Goal: Task Accomplishment & Management: Complete application form

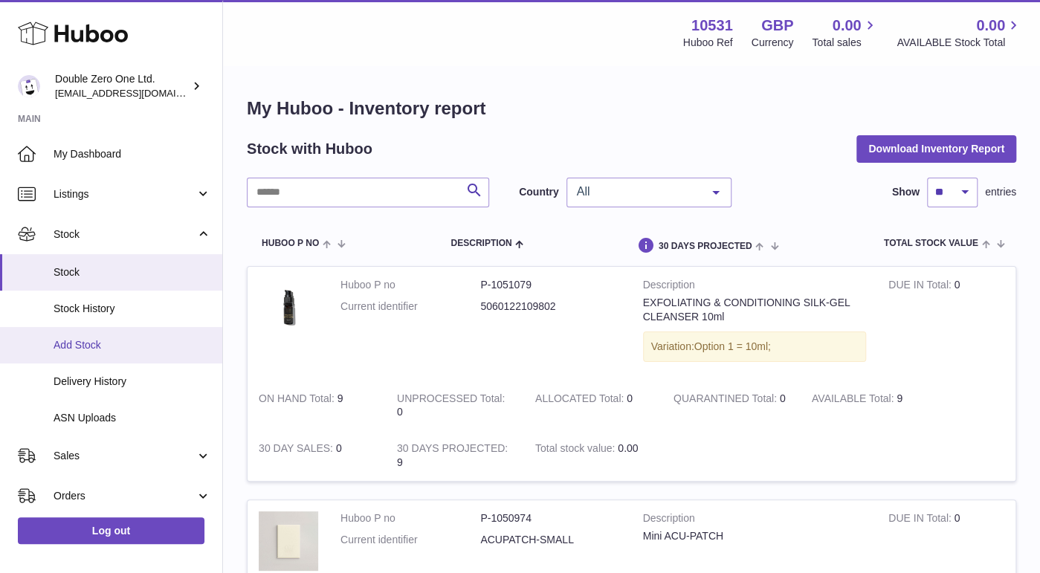
click at [75, 349] on span "Add Stock" at bounding box center [132, 345] width 158 height 14
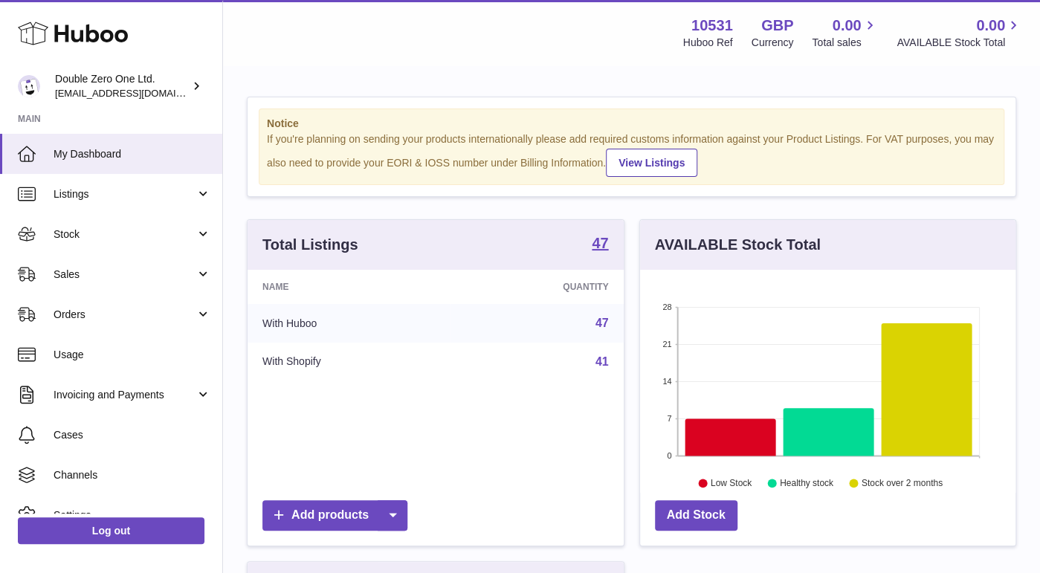
scroll to position [231, 376]
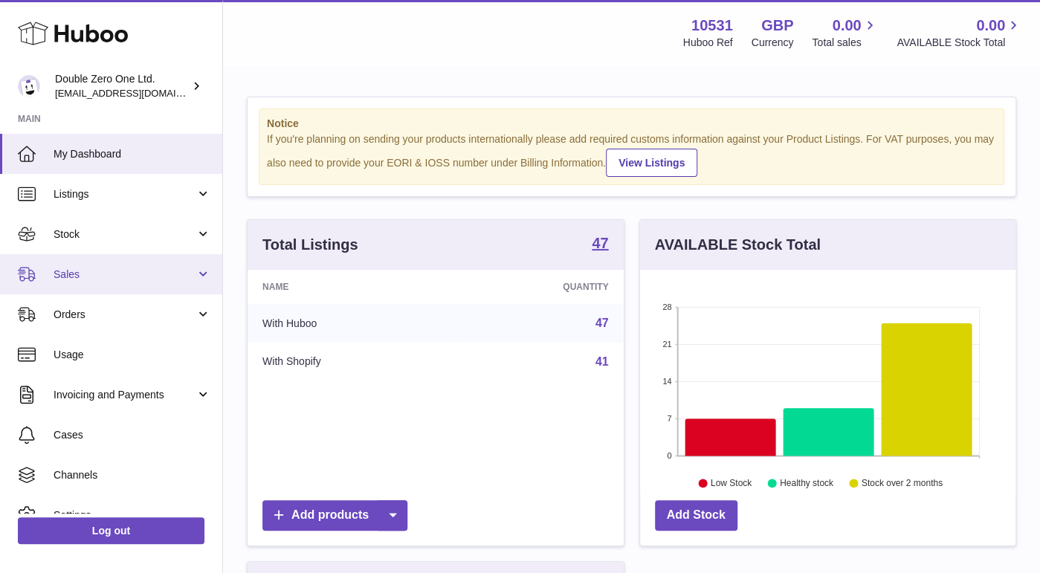
click at [85, 279] on span "Sales" at bounding box center [124, 274] width 142 height 14
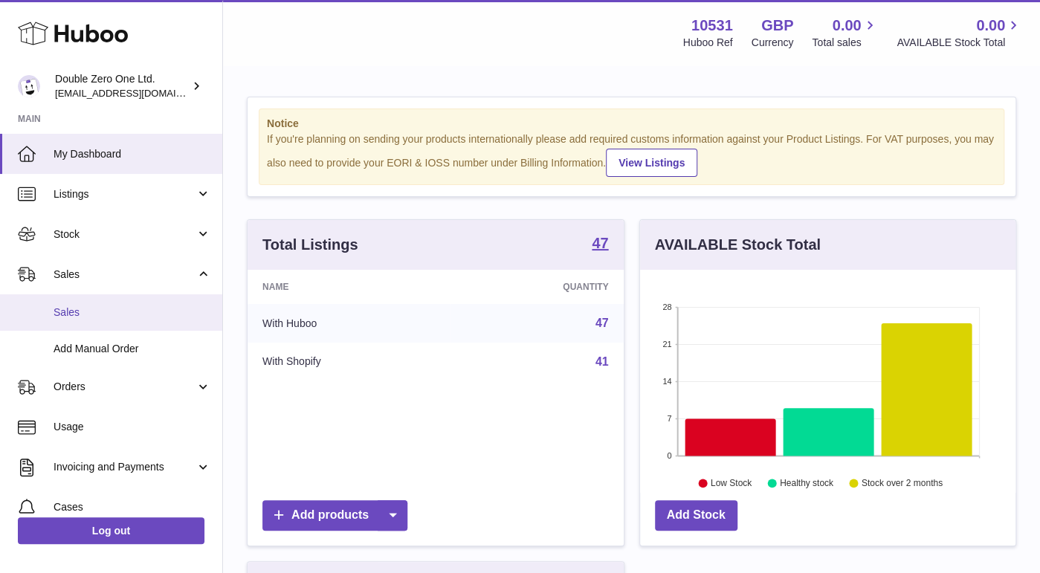
click at [91, 312] on span "Sales" at bounding box center [132, 312] width 158 height 14
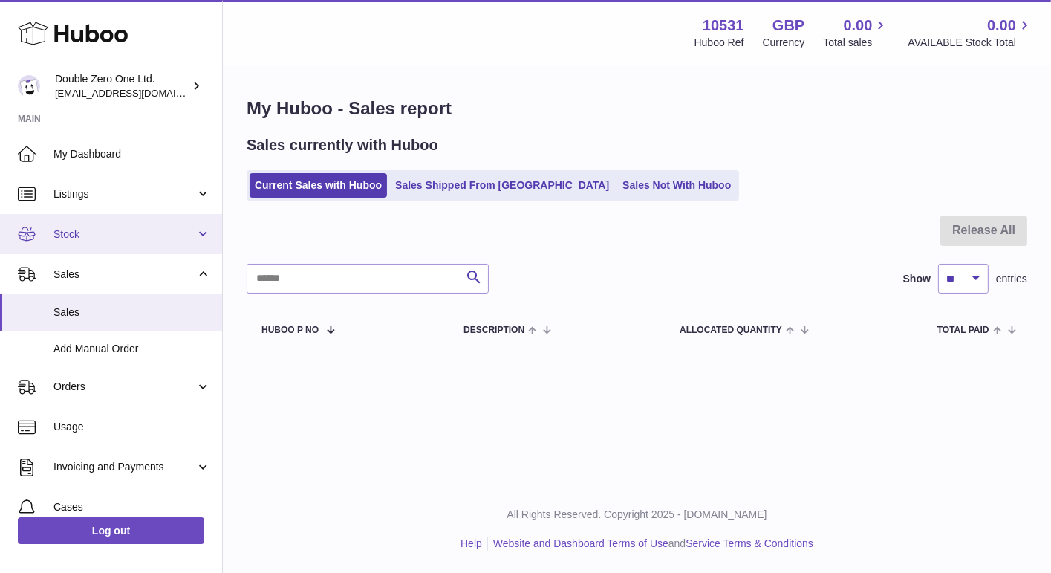
click at [87, 240] on span "Stock" at bounding box center [124, 234] width 142 height 14
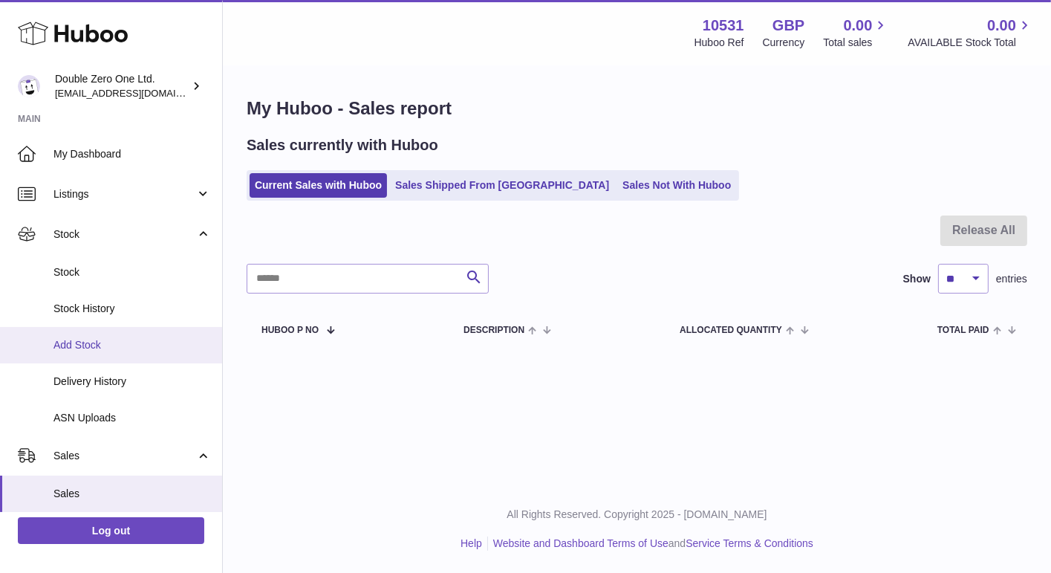
click at [80, 341] on span "Add Stock" at bounding box center [132, 345] width 158 height 14
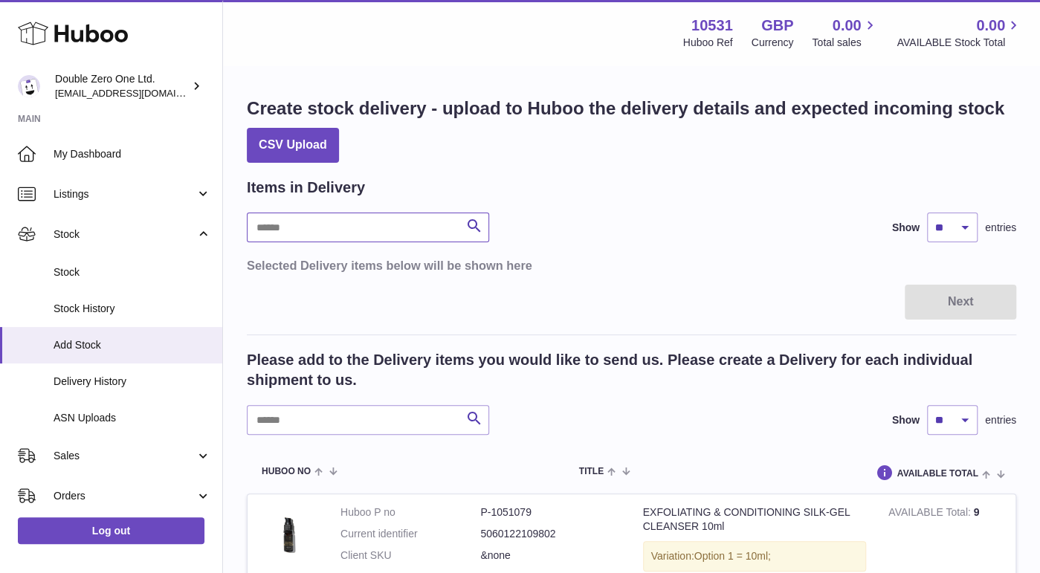
click at [348, 236] on input "text" at bounding box center [368, 228] width 242 height 30
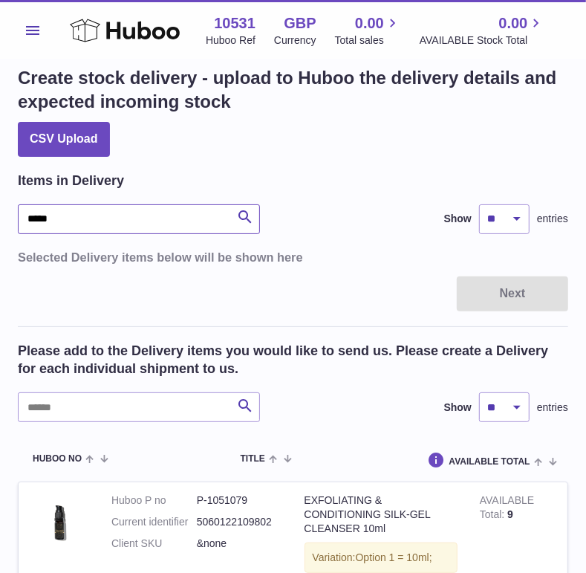
scroll to position [26, 0]
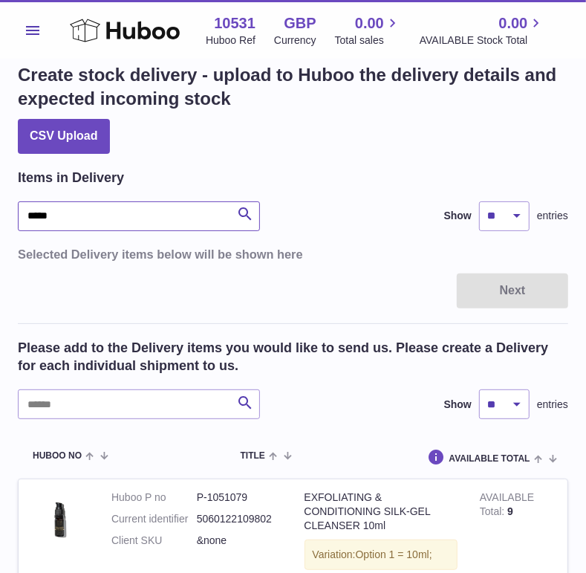
type input "*****"
click at [88, 409] on input "text" at bounding box center [139, 404] width 242 height 30
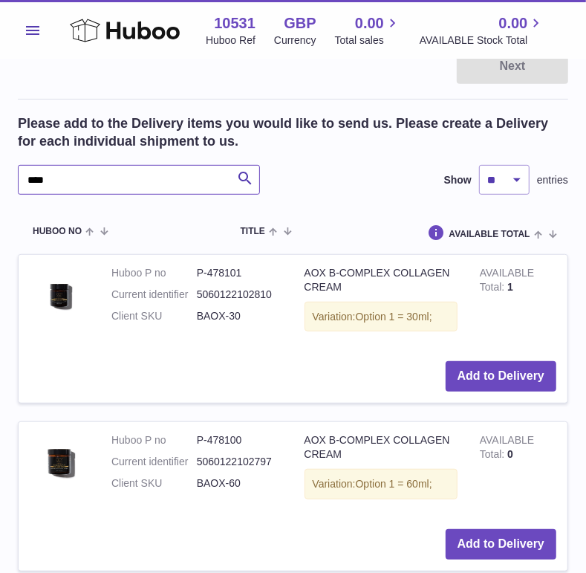
scroll to position [252, 0]
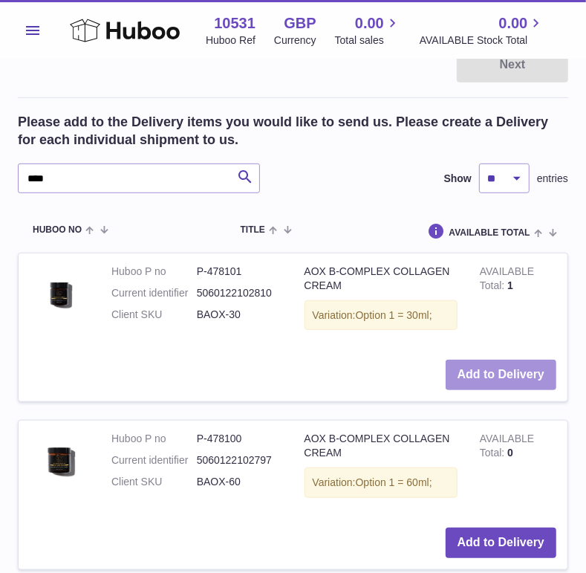
click at [512, 385] on button "Add to Delivery" at bounding box center [501, 375] width 111 height 30
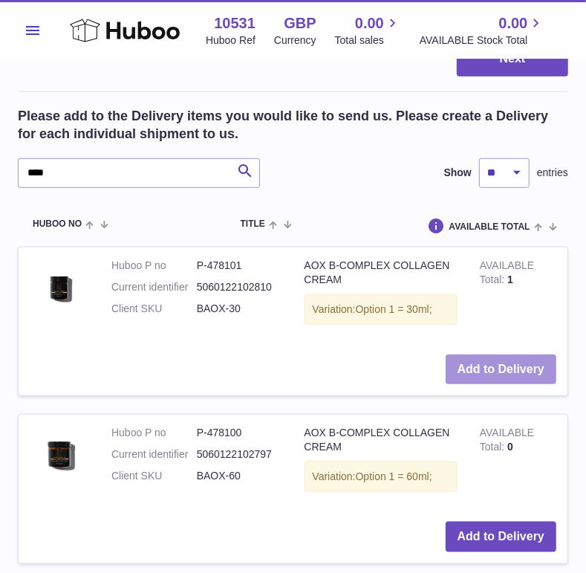
scroll to position [550, 0]
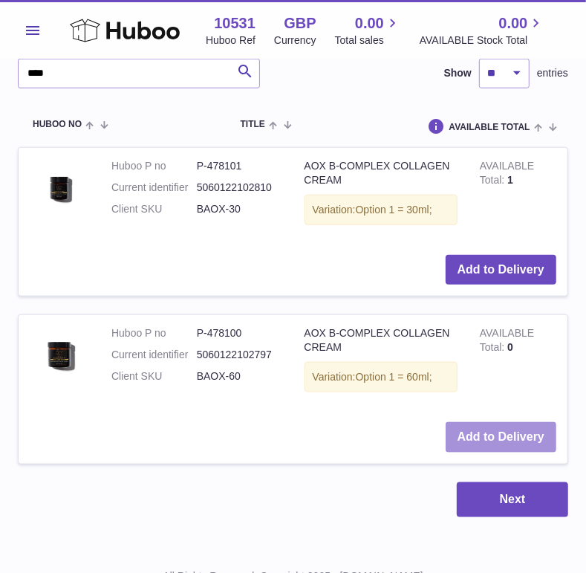
click at [454, 433] on button "Add to Delivery" at bounding box center [501, 437] width 111 height 30
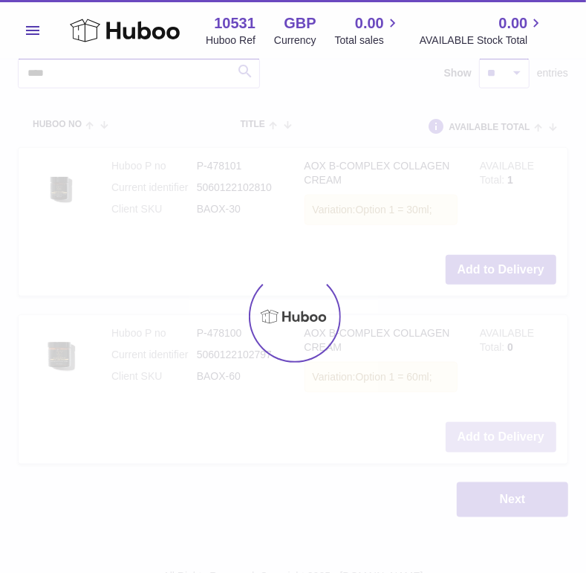
scroll to position [716, 0]
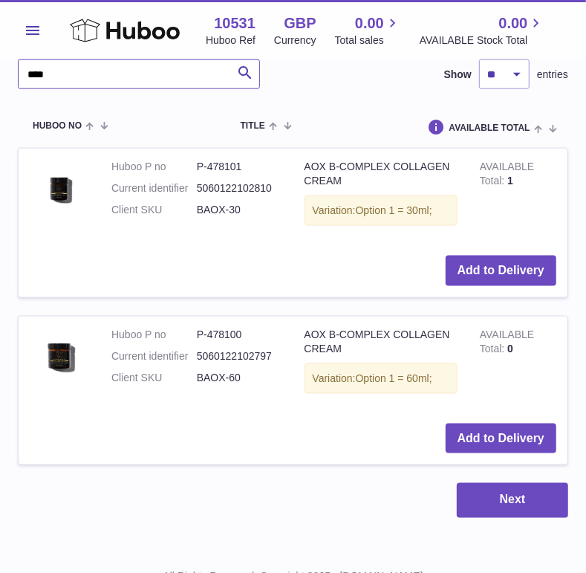
click at [96, 80] on input "****" at bounding box center [139, 74] width 242 height 30
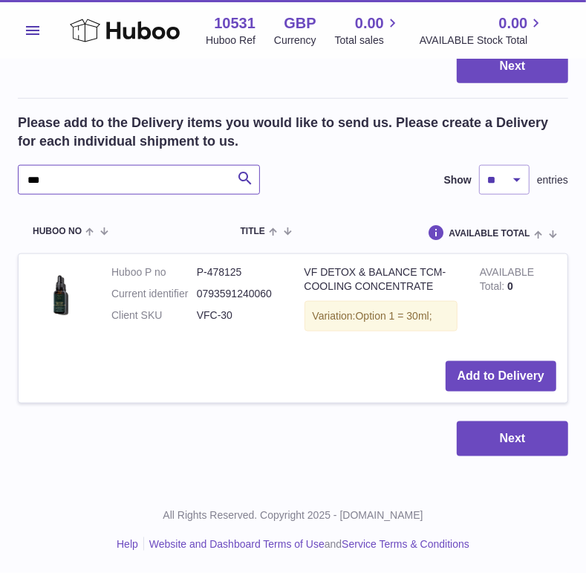
scroll to position [608, 0]
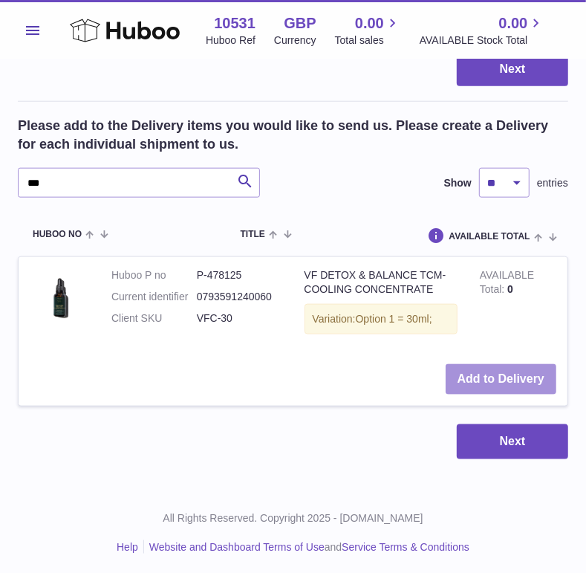
click at [516, 383] on button "Add to Delivery" at bounding box center [501, 379] width 111 height 30
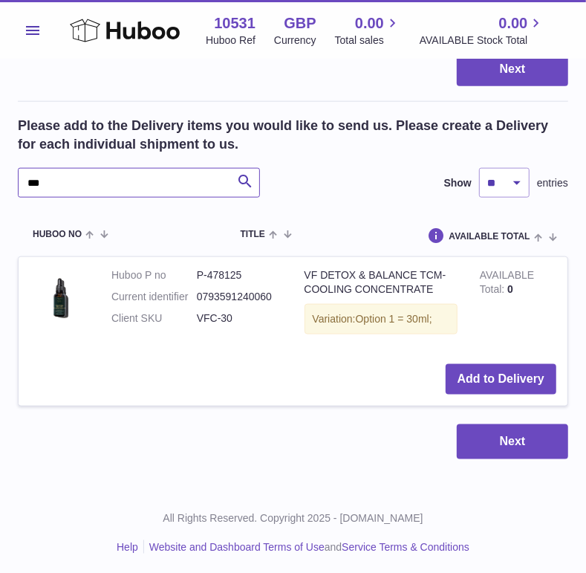
click at [91, 179] on input "***" at bounding box center [139, 183] width 242 height 30
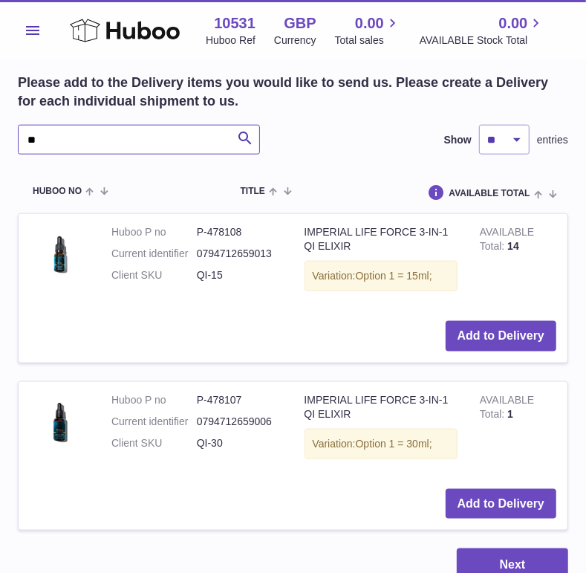
scroll to position [671, 0]
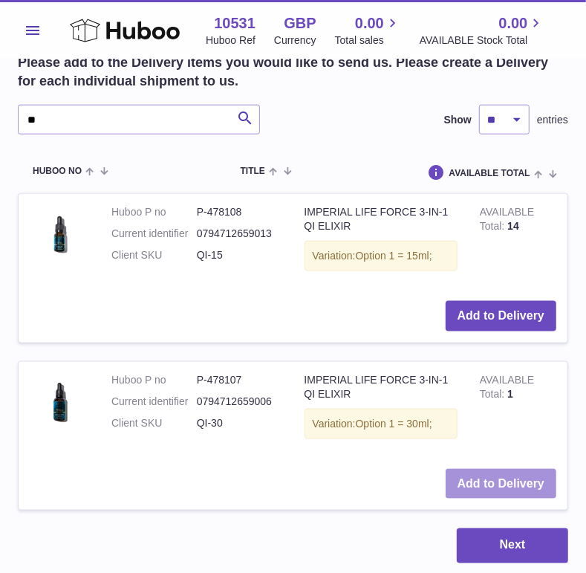
click at [501, 489] on button "Add to Delivery" at bounding box center [501, 484] width 111 height 30
click at [59, 119] on input "**" at bounding box center [139, 120] width 242 height 30
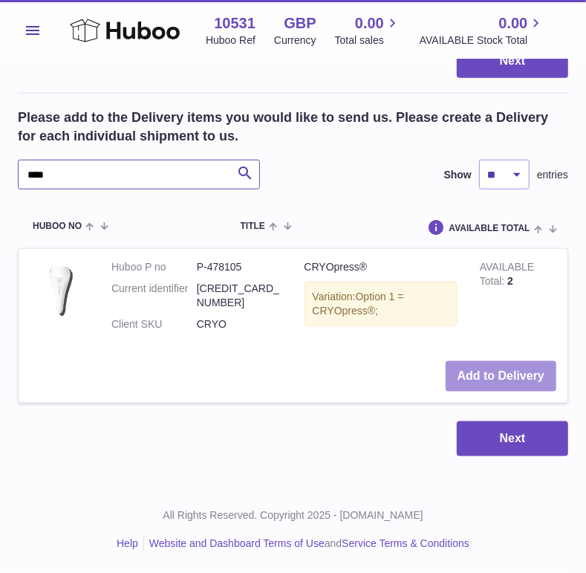
scroll to position [608, 0]
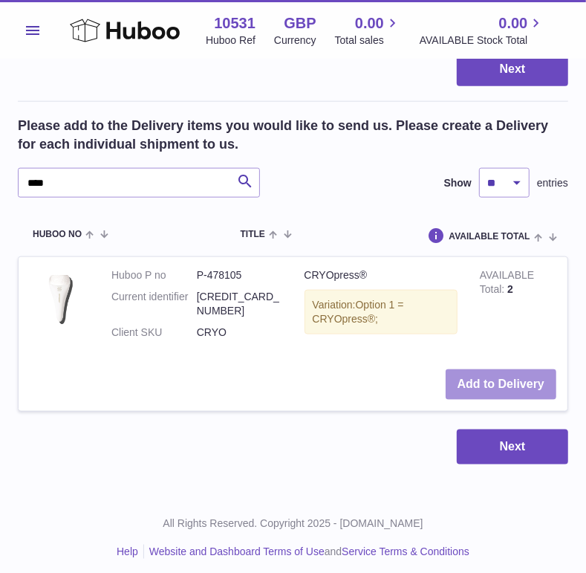
click at [517, 382] on button "Add to Delivery" at bounding box center [501, 384] width 111 height 30
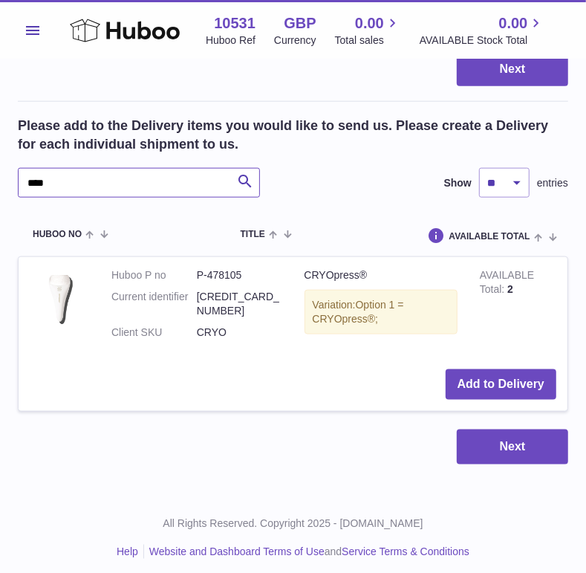
click at [120, 175] on input "****" at bounding box center [139, 183] width 242 height 30
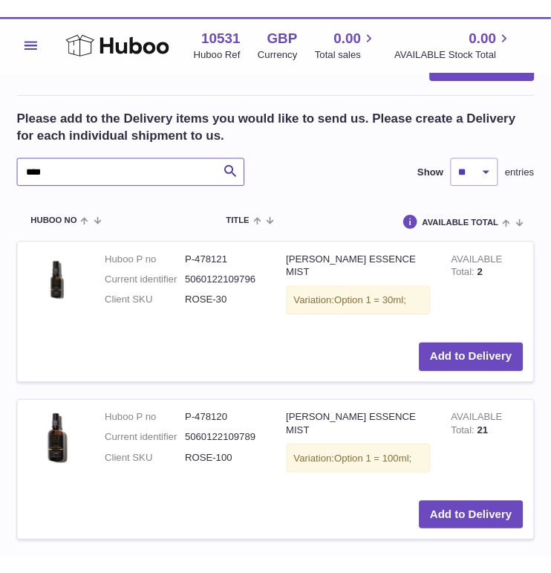
scroll to position [631, 0]
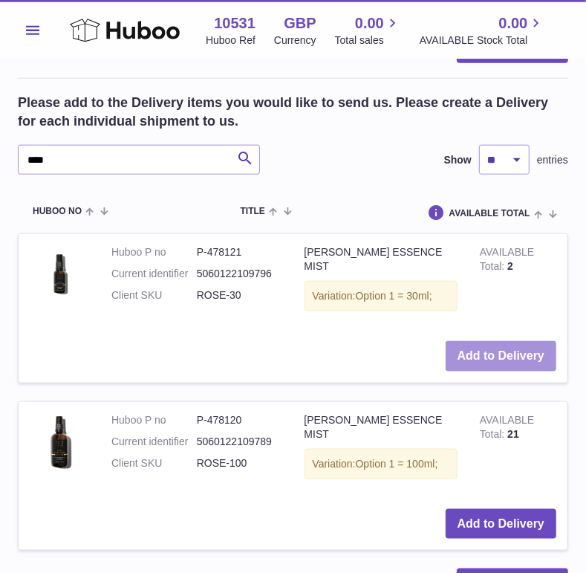
click at [480, 356] on button "Add to Delivery" at bounding box center [501, 356] width 111 height 30
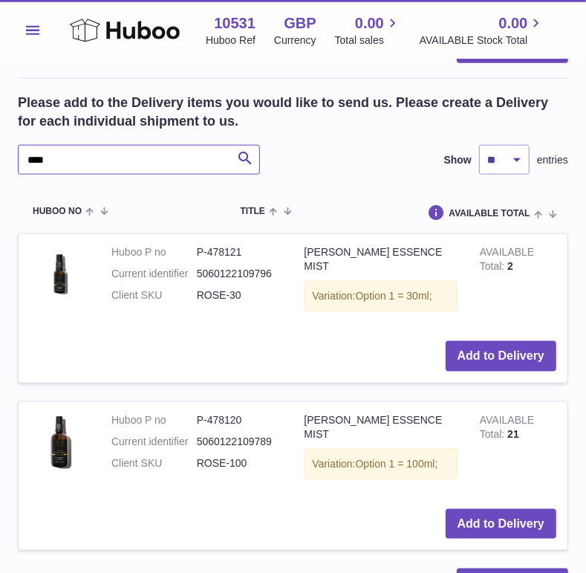
click at [114, 155] on input "****" at bounding box center [139, 160] width 242 height 30
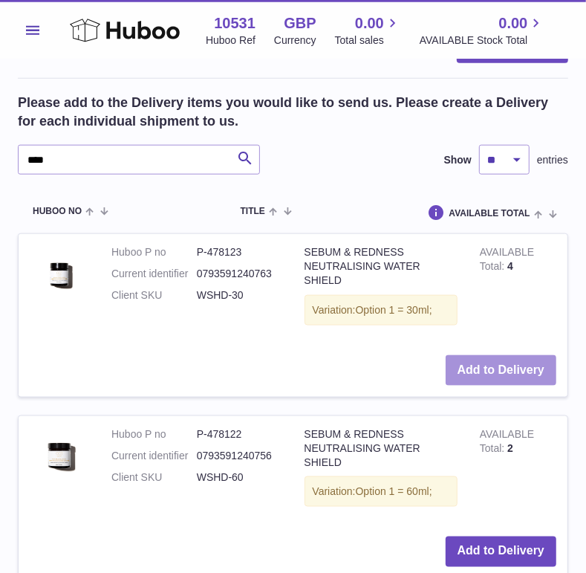
click at [493, 361] on button "Add to Delivery" at bounding box center [501, 370] width 111 height 30
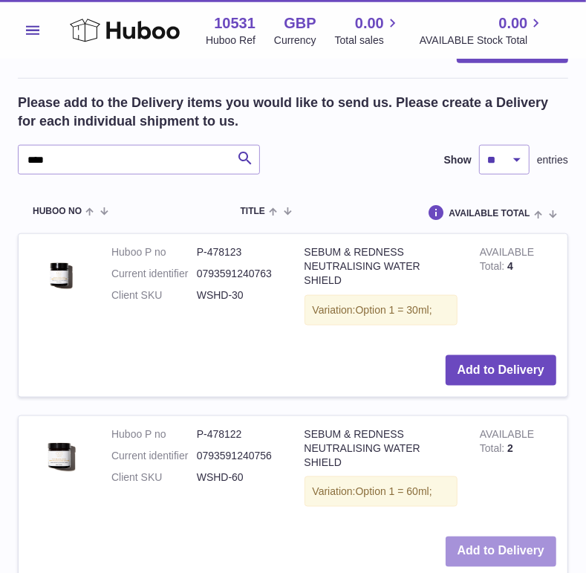
click at [484, 539] on button "Add to Delivery" at bounding box center [501, 551] width 111 height 30
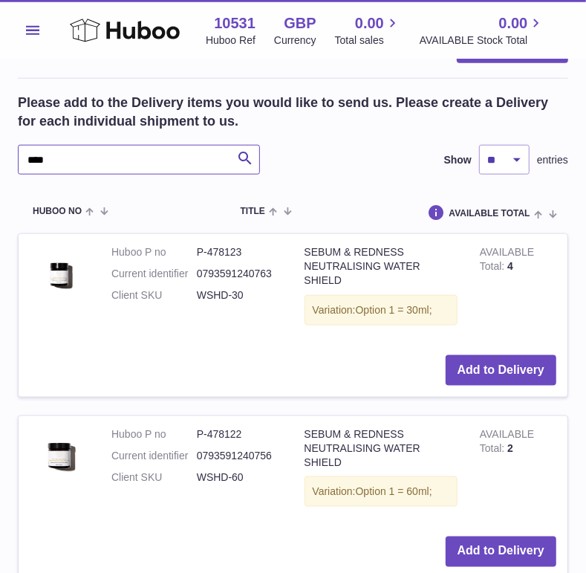
click at [143, 159] on input "****" at bounding box center [139, 160] width 242 height 30
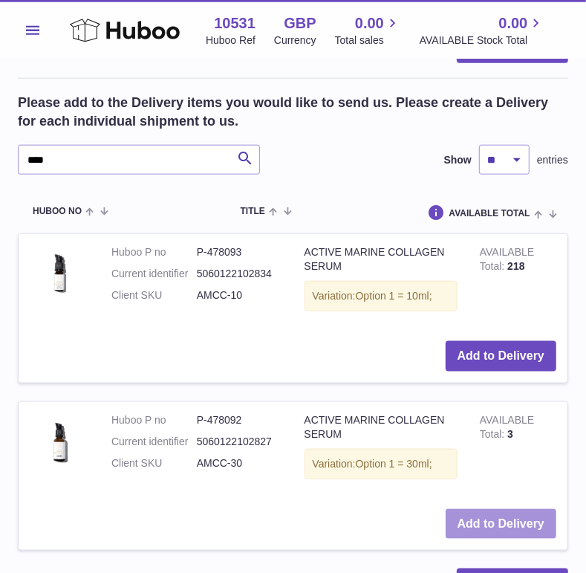
click at [481, 516] on button "Add to Delivery" at bounding box center [501, 524] width 111 height 30
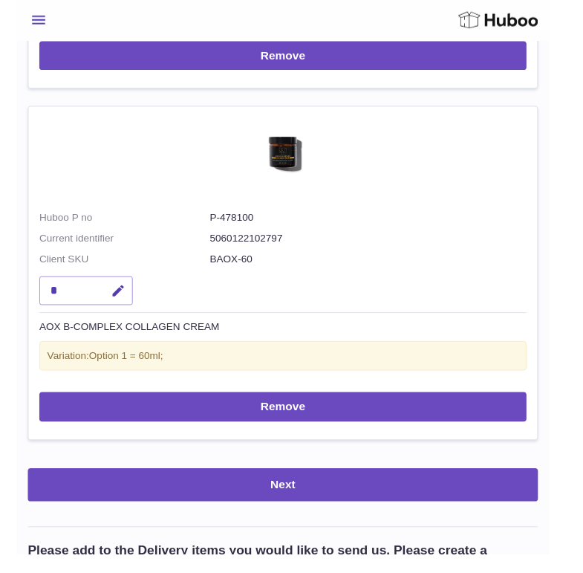
scroll to position [620, 0]
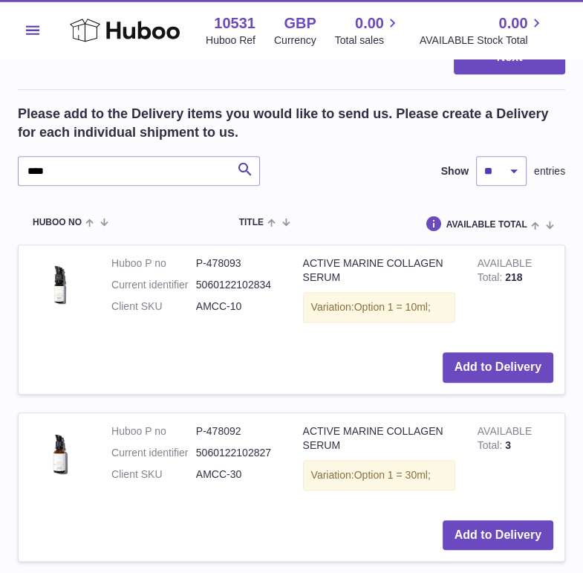
click at [78, 193] on div "Please add to the Delivery items you would like to send us. Please create a Del…" at bounding box center [292, 342] width 548 height 475
click at [78, 187] on div "Please add to the Delivery items you would like to send us. Please create a Del…" at bounding box center [292, 342] width 548 height 475
click at [81, 166] on input "****" at bounding box center [139, 171] width 242 height 30
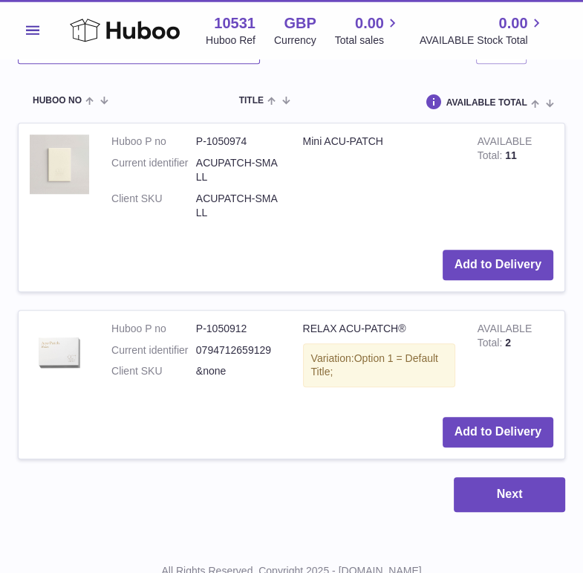
scroll to position [748, 0]
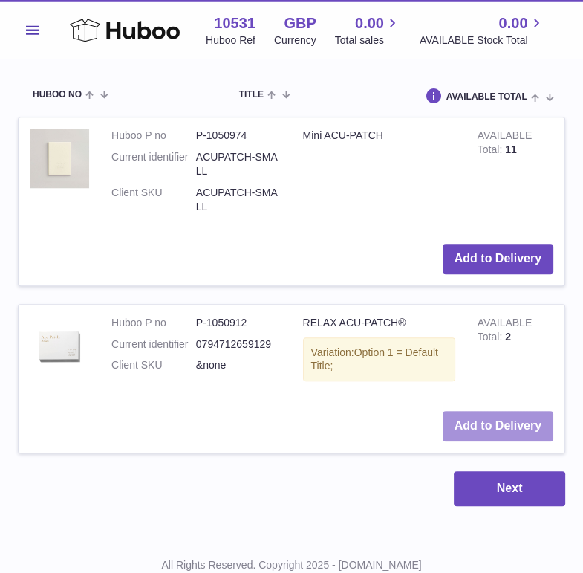
click at [496, 422] on button "Add to Delivery" at bounding box center [498, 426] width 111 height 30
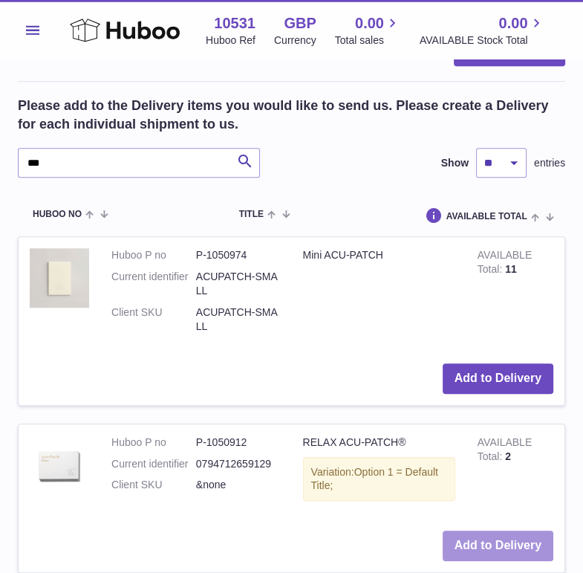
scroll to position [592, 0]
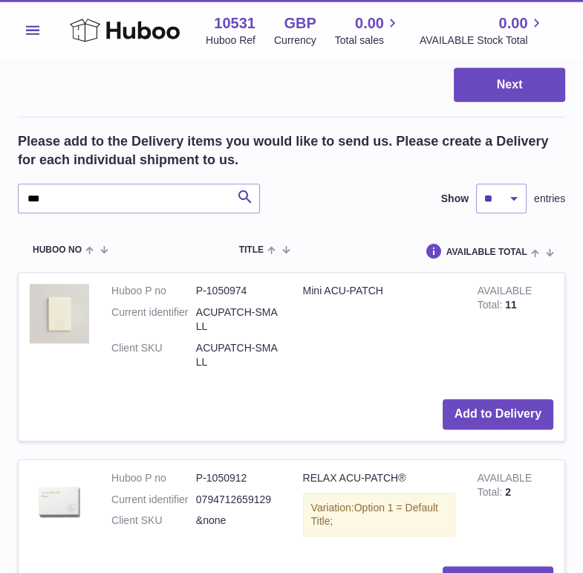
click at [123, 177] on div "Please add to the Delivery items you would like to send us. Please create a Del…" at bounding box center [292, 172] width 548 height 81
click at [123, 184] on input "***" at bounding box center [139, 199] width 242 height 30
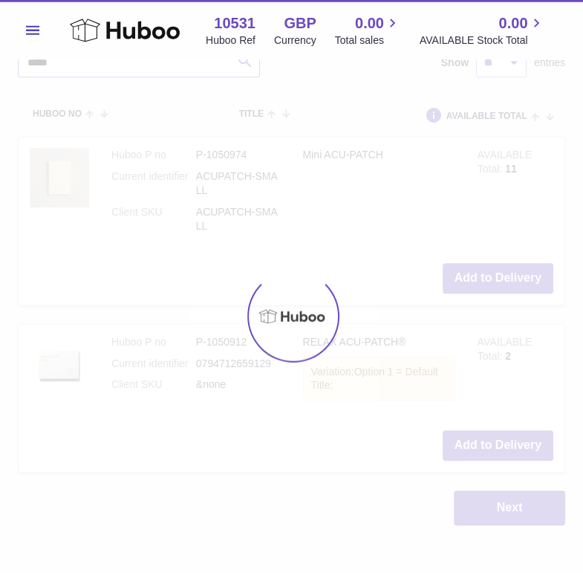
scroll to position [600, 0]
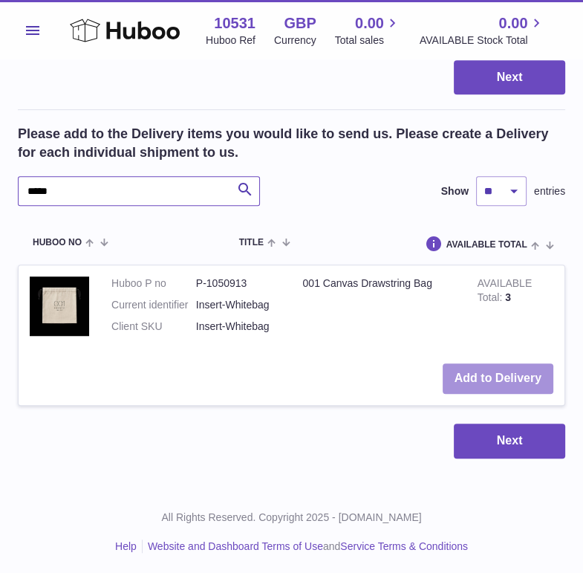
type input "*****"
click at [457, 367] on button "Add to Delivery" at bounding box center [498, 378] width 111 height 30
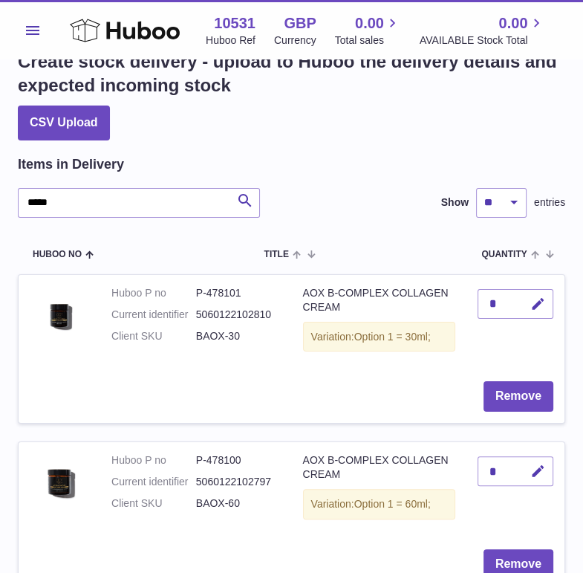
scroll to position [0, 0]
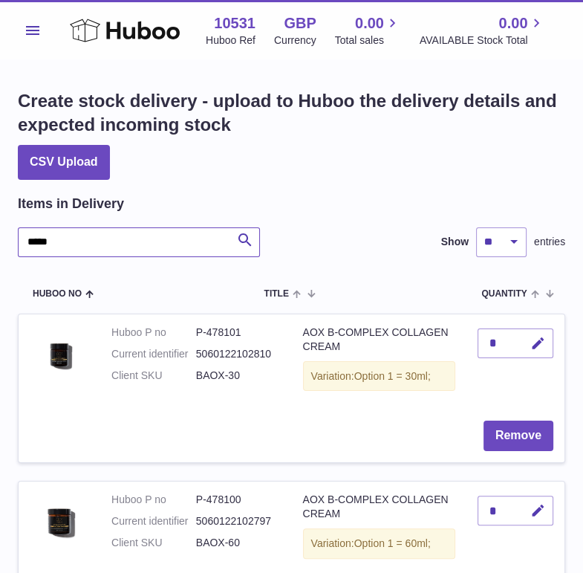
click at [198, 242] on input "*****" at bounding box center [139, 242] width 242 height 30
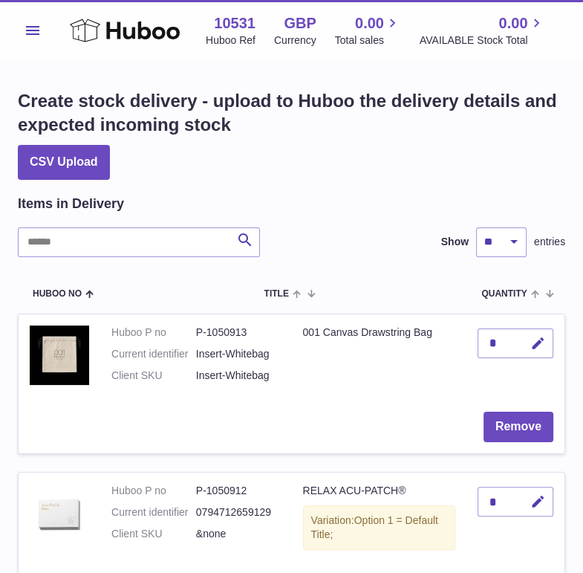
click at [501, 333] on div "*" at bounding box center [516, 343] width 76 height 30
click at [538, 337] on icon "button" at bounding box center [539, 344] width 16 height 16
type input "**"
click at [536, 344] on icon "submit" at bounding box center [538, 343] width 13 height 13
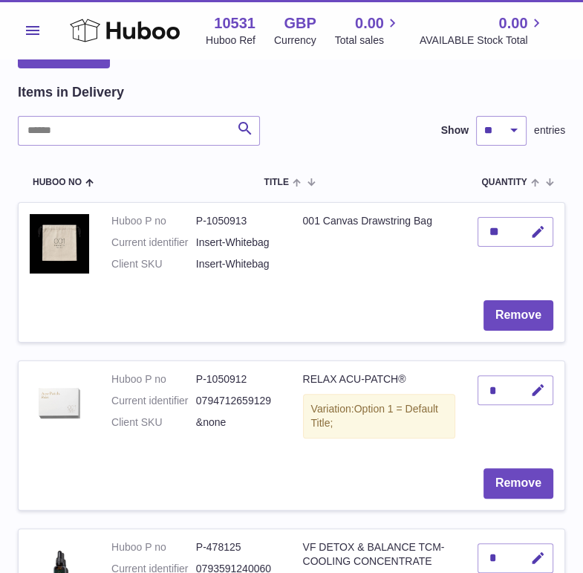
scroll to position [126, 0]
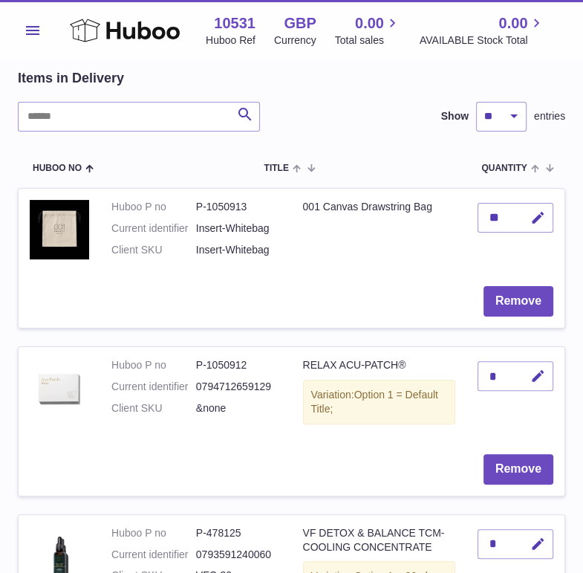
click at [503, 377] on div "*" at bounding box center [516, 376] width 76 height 30
click at [541, 372] on icon "button" at bounding box center [539, 377] width 16 height 16
click at [542, 362] on input "*" at bounding box center [516, 376] width 76 height 30
click at [542, 363] on input "*" at bounding box center [516, 376] width 76 height 30
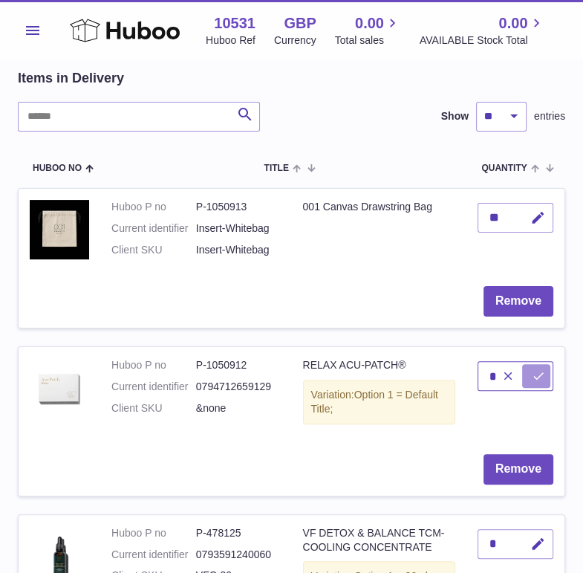
type input "*"
click at [539, 378] on icon "submit" at bounding box center [538, 375] width 13 height 13
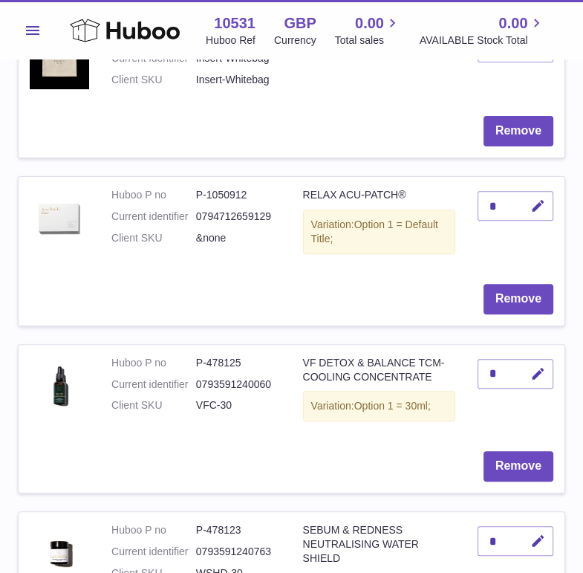
scroll to position [305, 0]
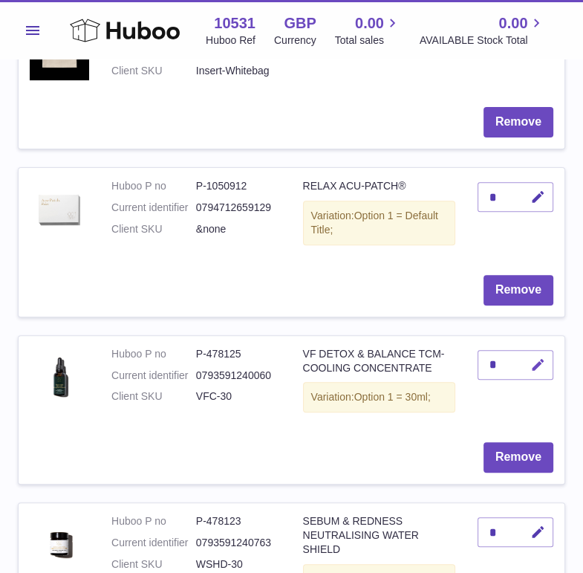
click at [542, 358] on icon "button" at bounding box center [539, 365] width 16 height 16
type input "*"
click at [536, 364] on icon "submit" at bounding box center [538, 364] width 13 height 13
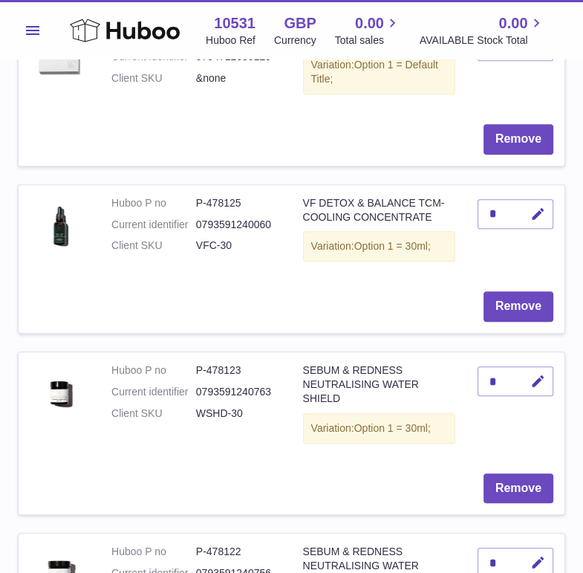
scroll to position [458, 0]
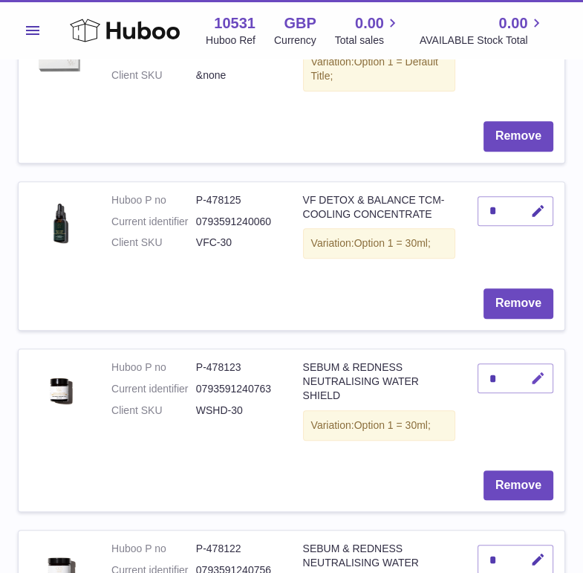
click at [537, 377] on icon "button" at bounding box center [539, 379] width 16 height 16
type input "*"
click at [533, 374] on icon "submit" at bounding box center [538, 378] width 13 height 13
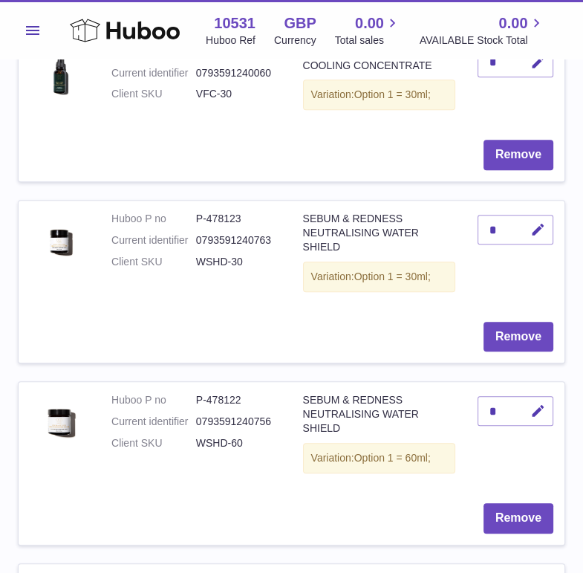
scroll to position [612, 0]
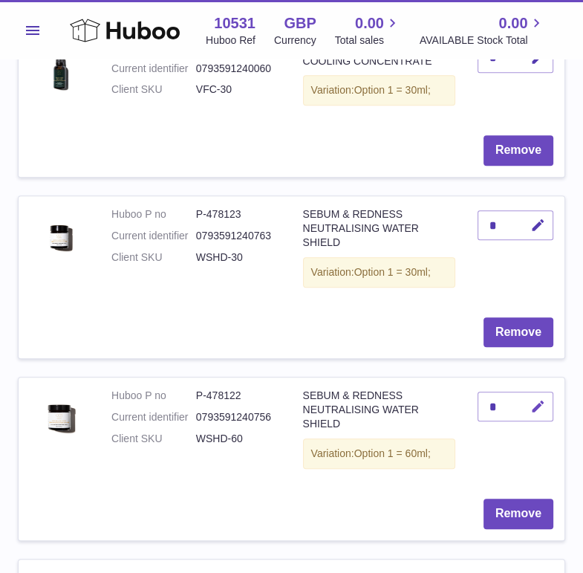
click at [540, 400] on icon "button" at bounding box center [539, 407] width 16 height 16
type input "*"
click at [542, 405] on icon "submit" at bounding box center [538, 406] width 13 height 13
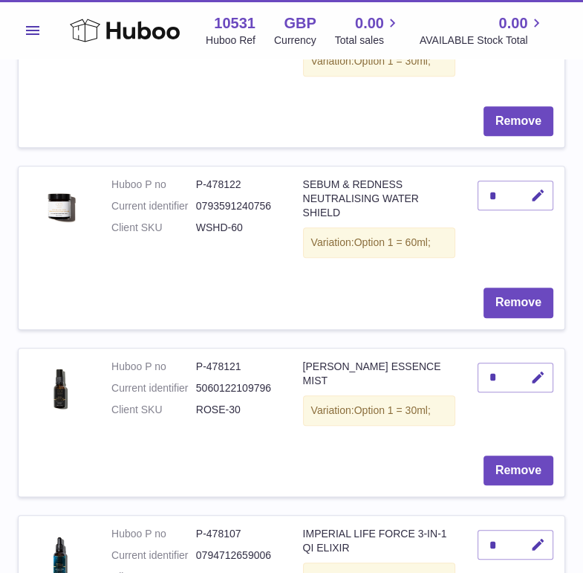
scroll to position [831, 0]
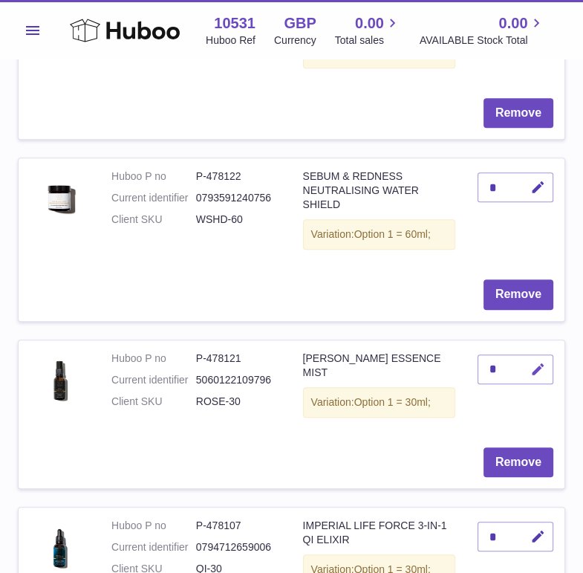
click at [535, 366] on icon "button" at bounding box center [539, 370] width 16 height 16
type input "*"
click at [542, 363] on icon "submit" at bounding box center [538, 369] width 13 height 13
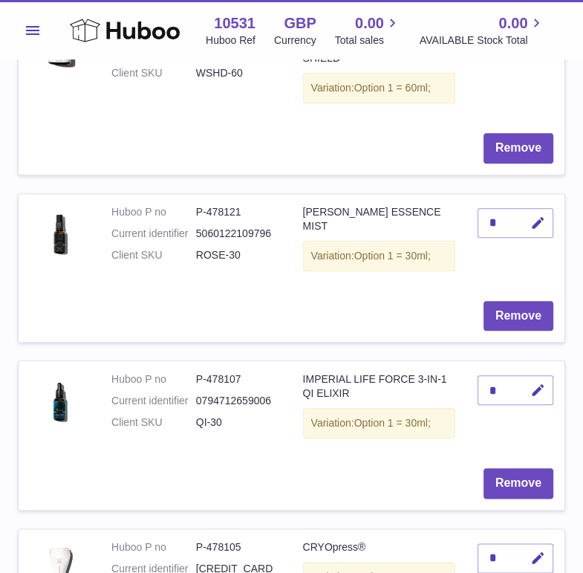
scroll to position [990, 0]
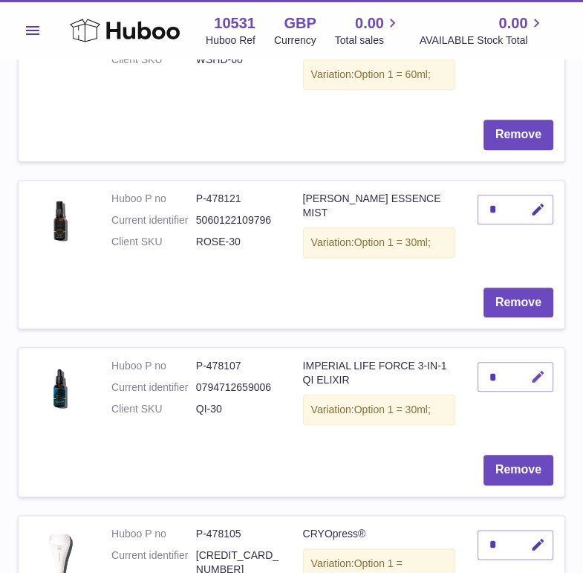
click at [537, 373] on icon "button" at bounding box center [539, 377] width 16 height 16
type input "*"
click at [548, 369] on button "submit" at bounding box center [536, 377] width 28 height 24
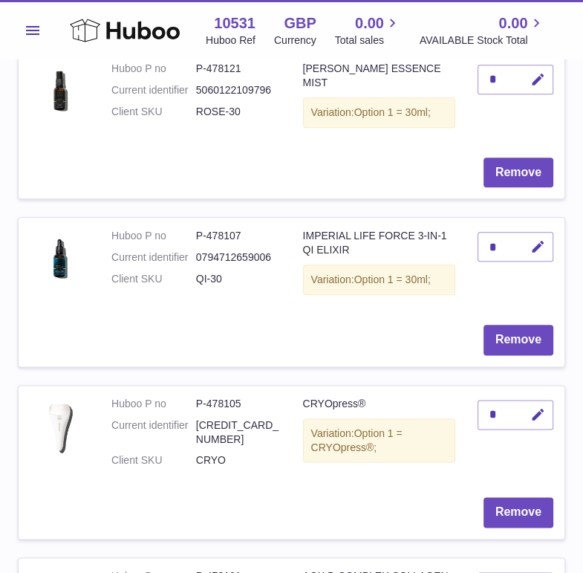
scroll to position [1137, 0]
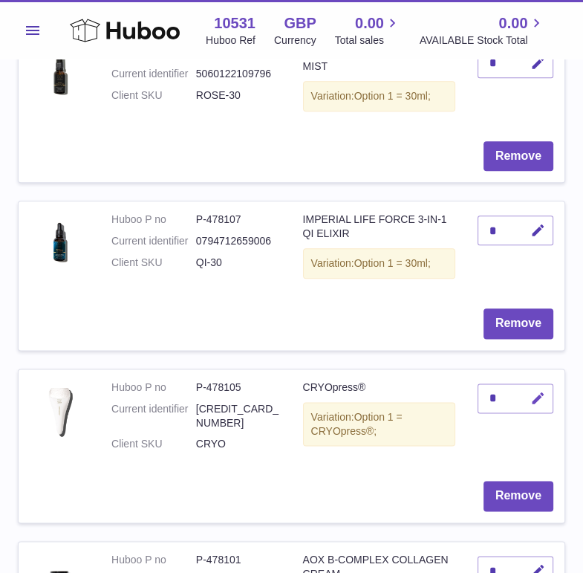
click at [547, 387] on button "button" at bounding box center [536, 398] width 35 height 30
type input "*"
click at [543, 386] on button "submit" at bounding box center [536, 398] width 28 height 24
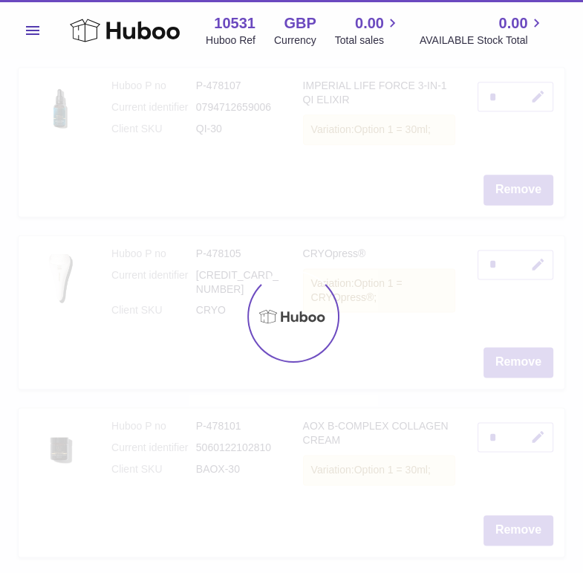
scroll to position [1272, 0]
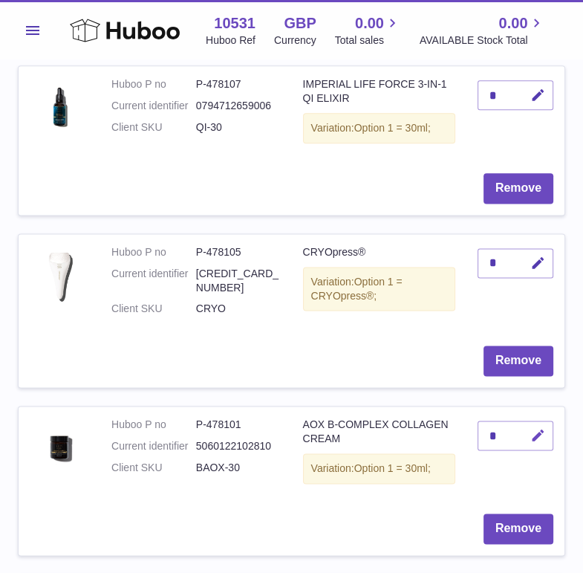
click at [537, 428] on icon "button" at bounding box center [539, 436] width 16 height 16
type input "**"
click at [549, 424] on button "submit" at bounding box center [536, 436] width 28 height 24
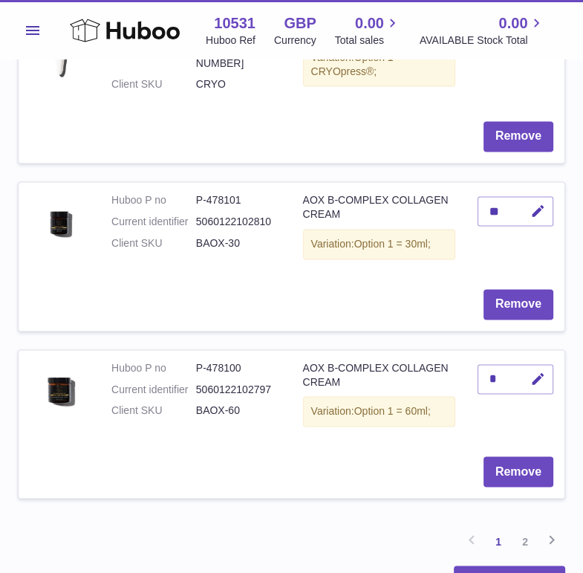
scroll to position [1498, 0]
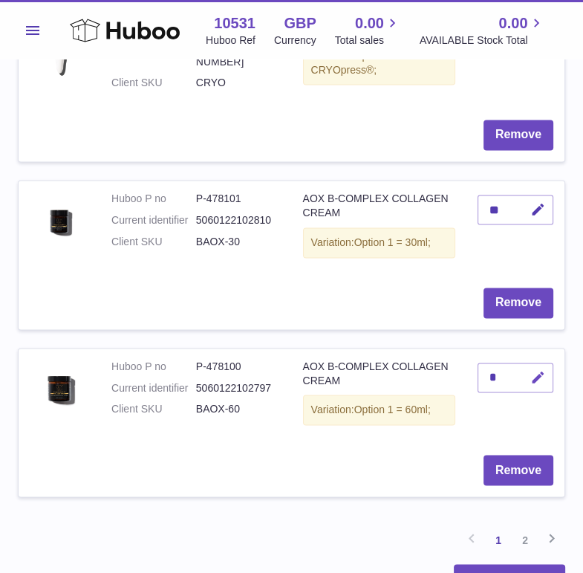
click at [536, 370] on icon "button" at bounding box center [539, 378] width 16 height 16
type input "*"
click at [531, 366] on button "submit" at bounding box center [536, 378] width 28 height 24
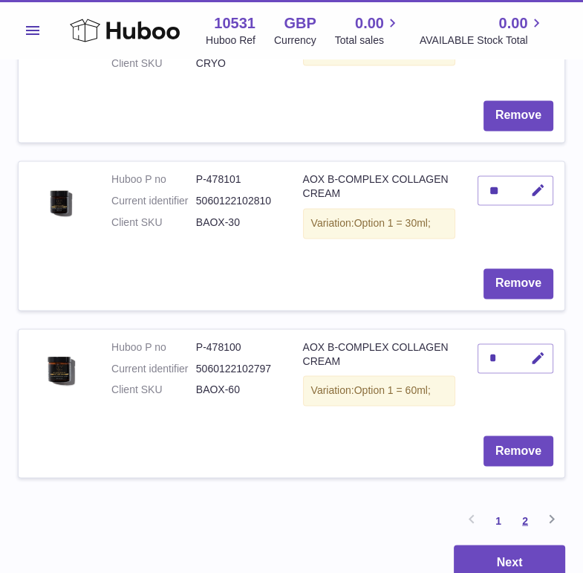
click at [522, 507] on link "2" at bounding box center [525, 520] width 27 height 27
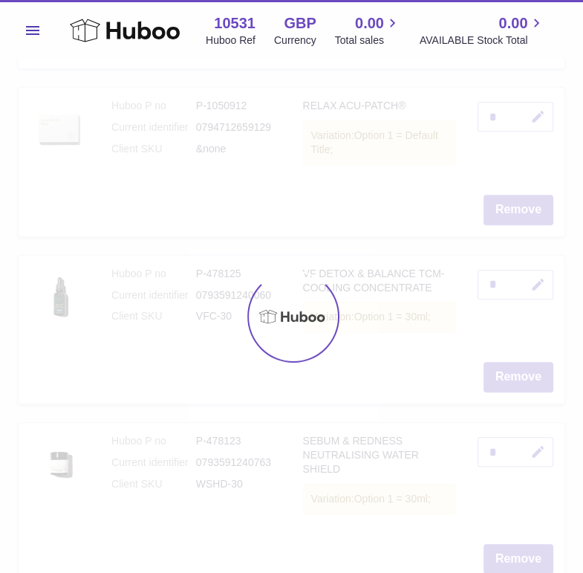
scroll to position [59, 0]
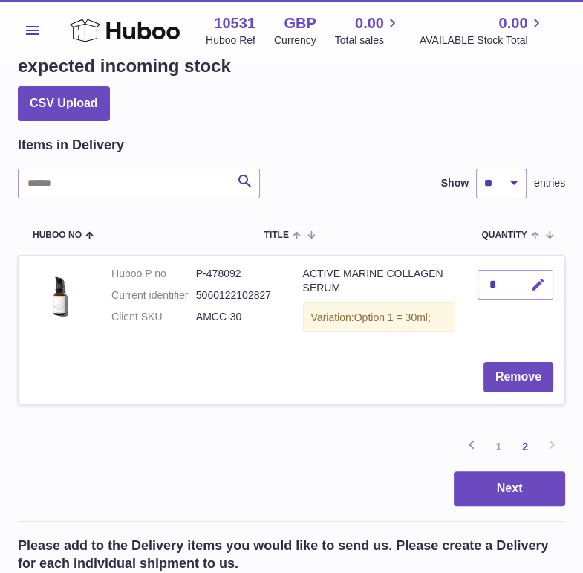
click at [543, 288] on icon "button" at bounding box center [539, 285] width 16 height 16
click at [543, 288] on icon "submit" at bounding box center [538, 284] width 13 height 13
click at [537, 285] on icon "button" at bounding box center [539, 285] width 16 height 16
type input "*"
click at [536, 278] on icon "submit" at bounding box center [538, 284] width 13 height 13
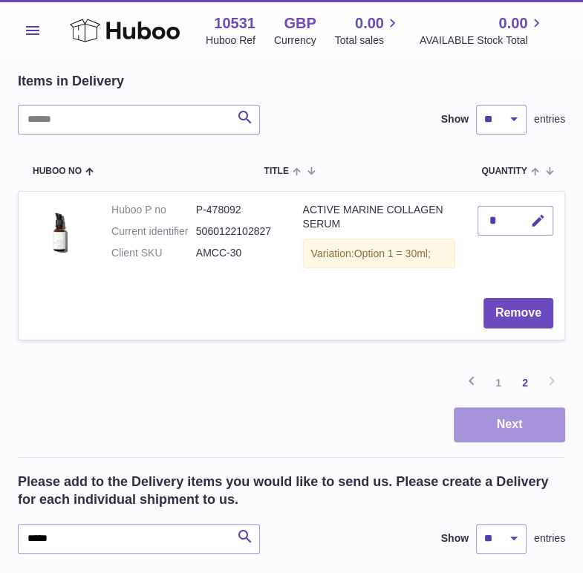
scroll to position [132, 0]
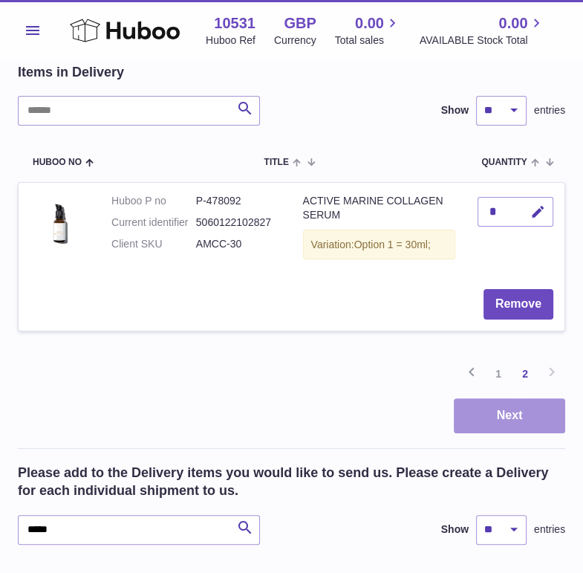
click at [519, 424] on button "Next" at bounding box center [509, 415] width 111 height 35
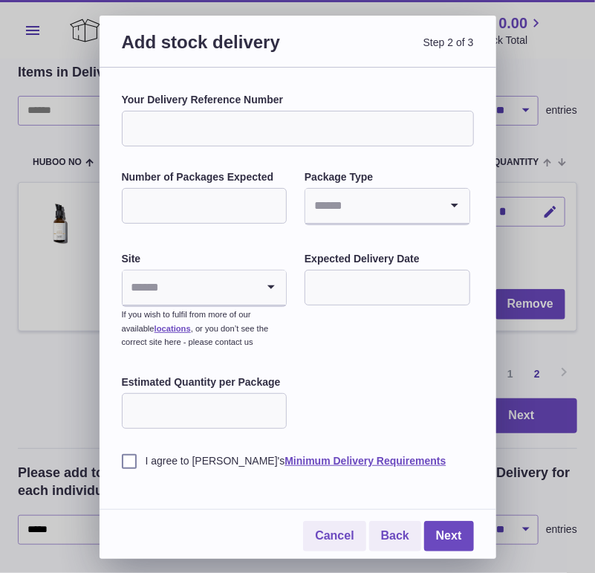
click at [197, 135] on input "Your Delivery Reference Number" at bounding box center [298, 129] width 352 height 36
type input "*"
type input "**********"
click at [140, 204] on input "Number of Packages Expected" at bounding box center [205, 206] width 166 height 36
type input "*"
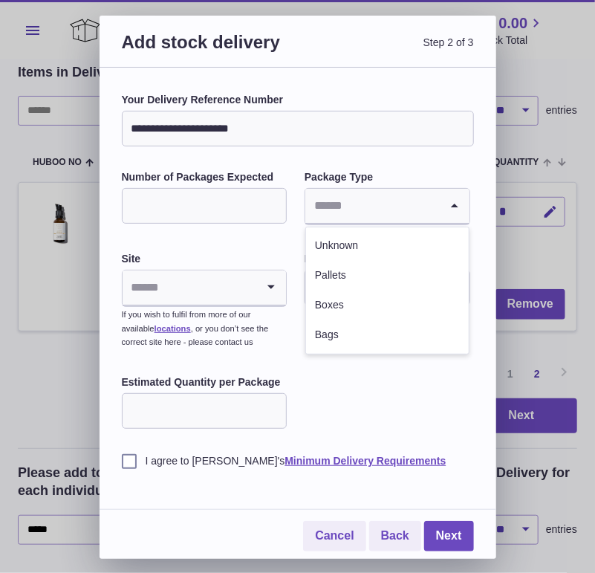
click at [386, 213] on input "Search for option" at bounding box center [372, 206] width 134 height 34
click at [331, 294] on li "Boxes" at bounding box center [387, 306] width 163 height 30
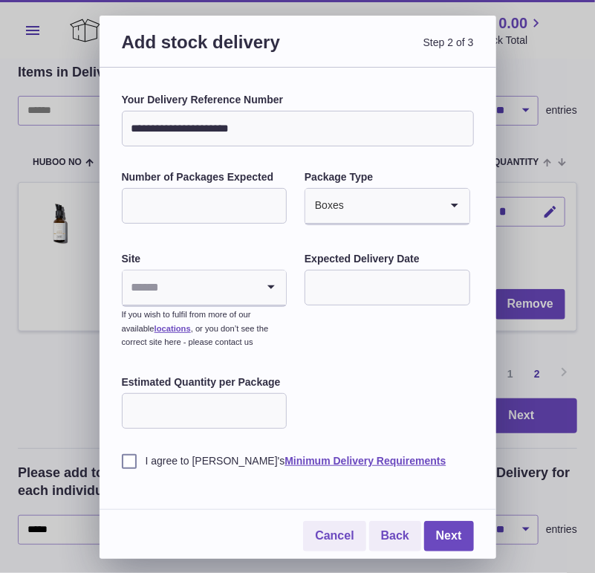
click at [218, 289] on input "Search for option" at bounding box center [190, 287] width 134 height 34
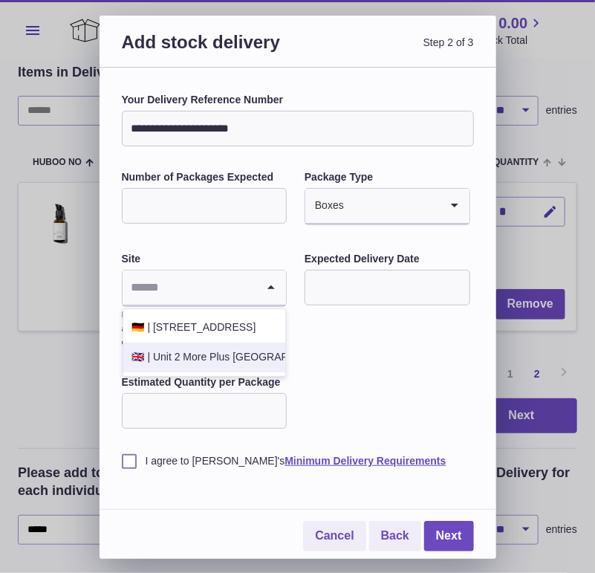
click at [195, 347] on li "🇬🇧 | Unit 2 More Plus Central Park" at bounding box center [204, 358] width 163 height 30
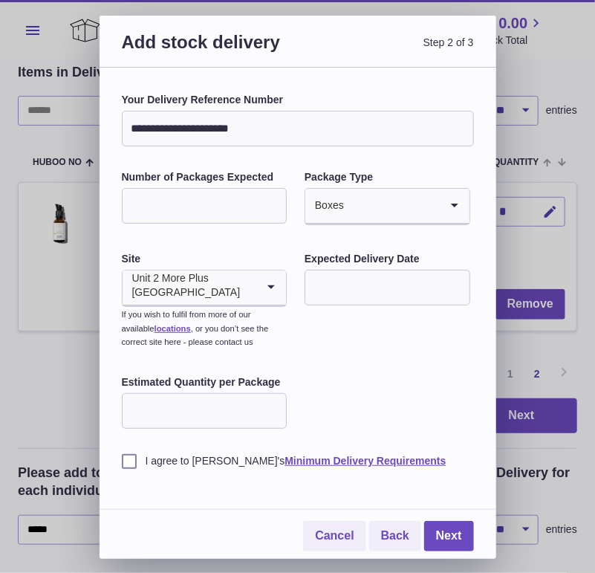
click at [369, 277] on input "text" at bounding box center [388, 288] width 166 height 36
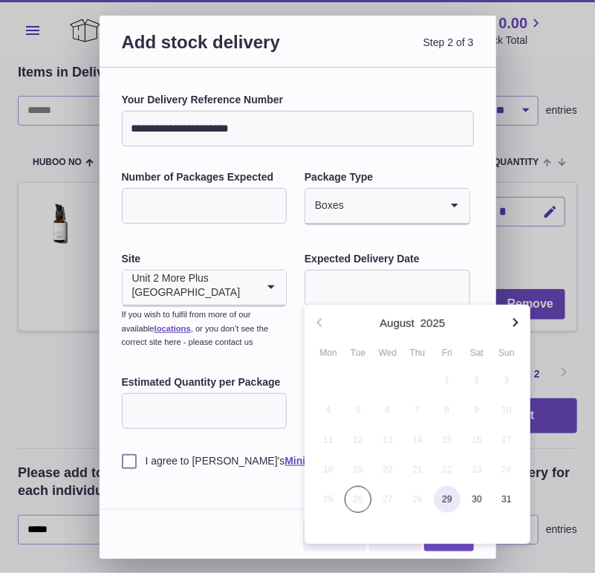
click at [447, 495] on span "29" at bounding box center [447, 499] width 27 height 27
type input "**********"
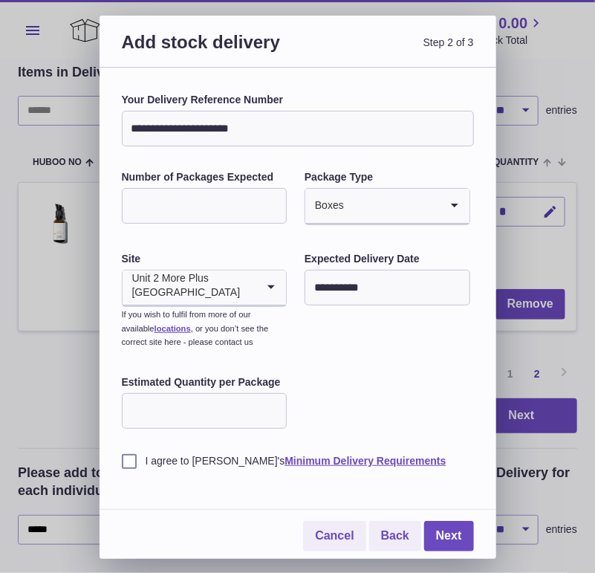
click at [173, 407] on input "Estimated Quantity per Package" at bounding box center [205, 411] width 166 height 36
type input "*"
type input "**"
click at [129, 462] on label "I agree to Huboo's Minimum Delivery Requirements" at bounding box center [298, 461] width 352 height 14
click at [435, 432] on div "I agree to Huboo's Minimum Delivery Requirements" at bounding box center [298, 450] width 352 height 36
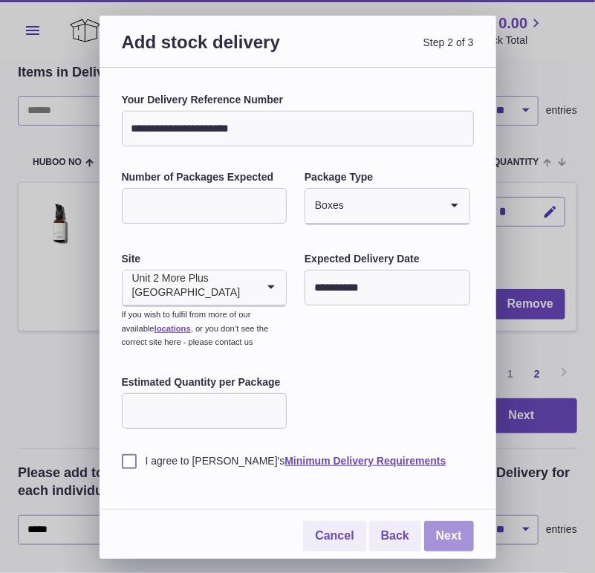
click at [447, 533] on link "Next" at bounding box center [449, 536] width 50 height 30
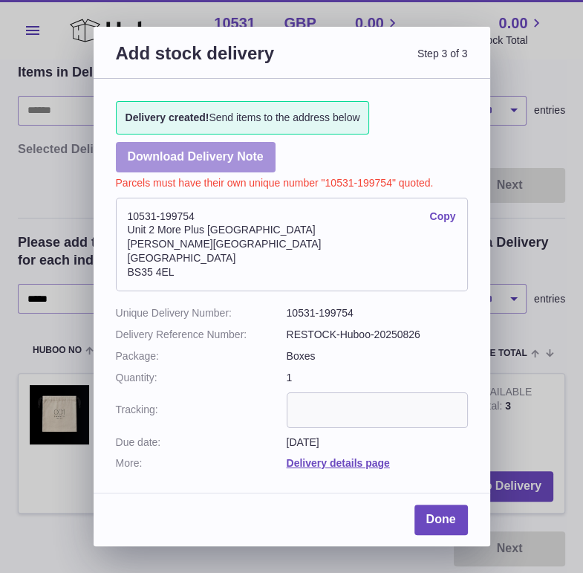
click at [225, 152] on link "Download Delivery Note" at bounding box center [196, 157] width 160 height 30
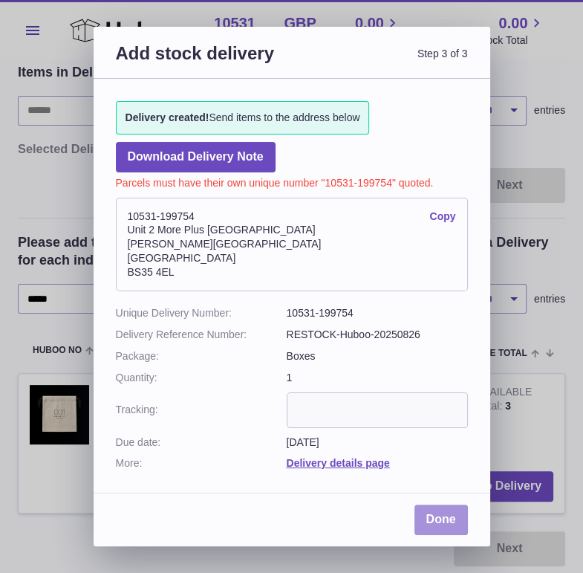
click at [438, 523] on link "Done" at bounding box center [441, 520] width 53 height 30
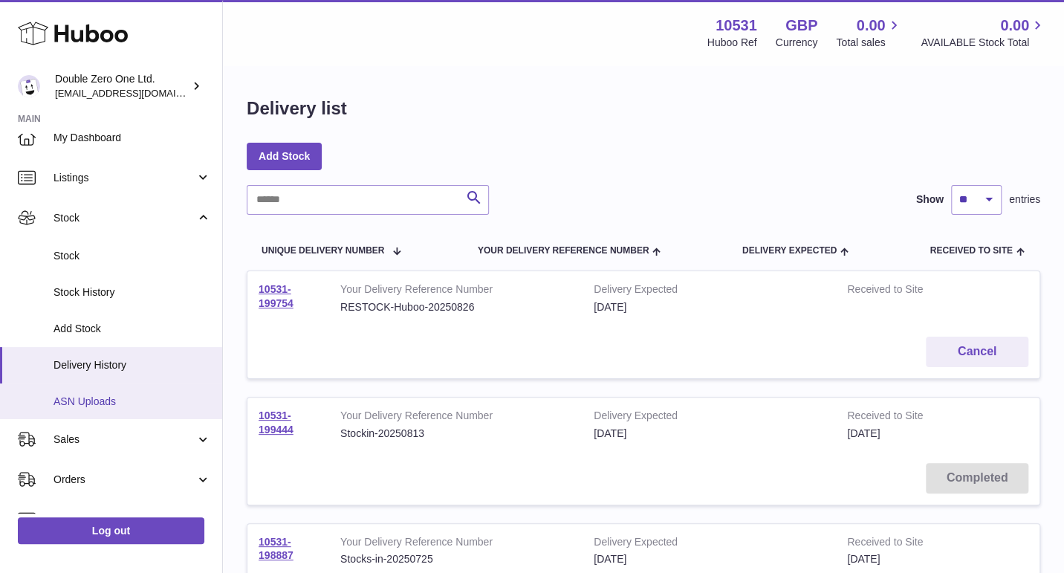
scroll to position [20, 0]
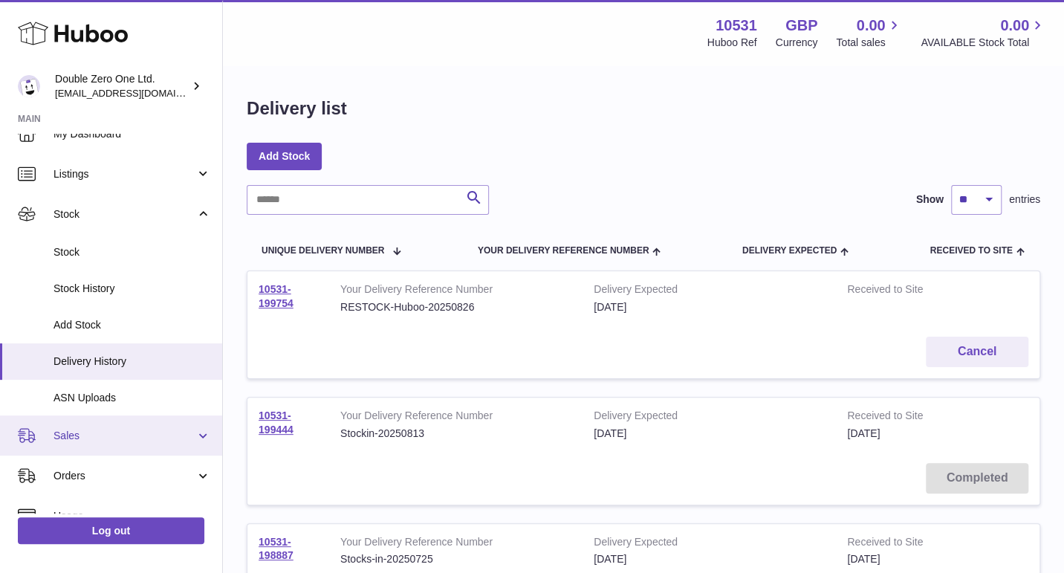
click at [128, 433] on span "Sales" at bounding box center [124, 436] width 142 height 14
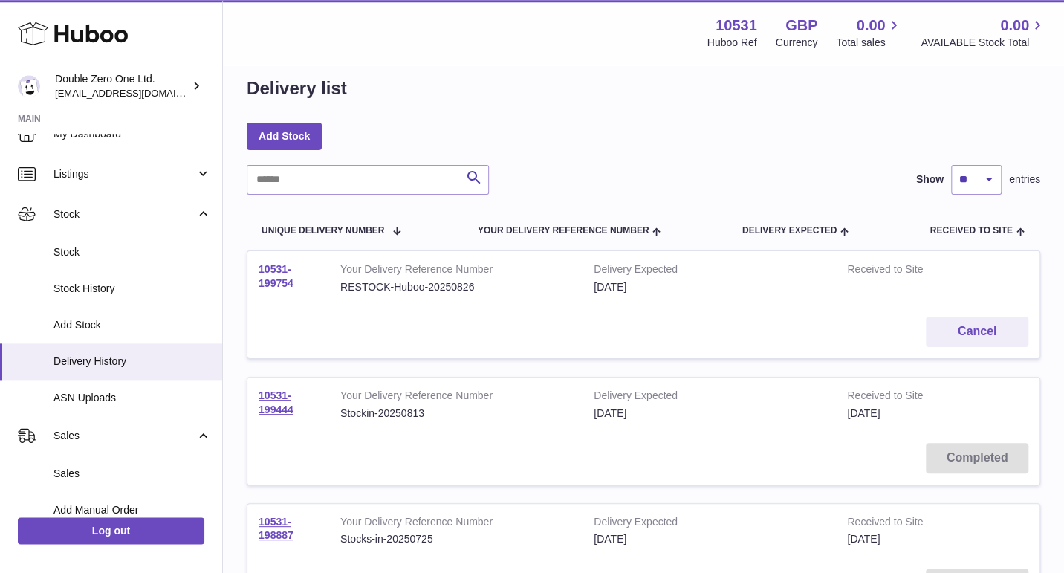
click at [276, 278] on link "10531-199754" at bounding box center [276, 276] width 35 height 26
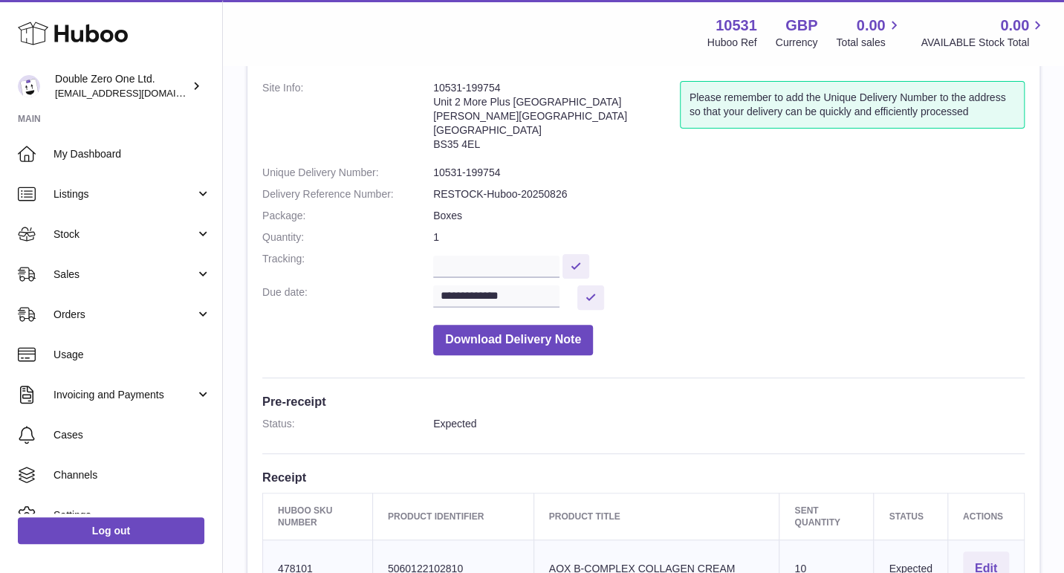
scroll to position [106, 0]
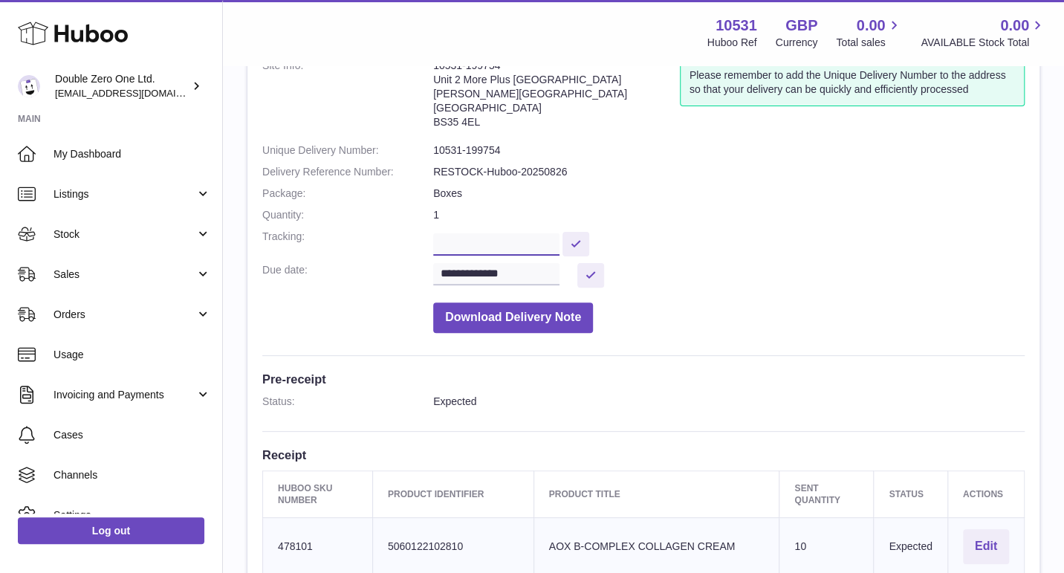
click at [510, 247] on input "text" at bounding box center [496, 244] width 126 height 22
paste input "**********"
type input "**********"
click at [589, 240] on button at bounding box center [575, 244] width 27 height 25
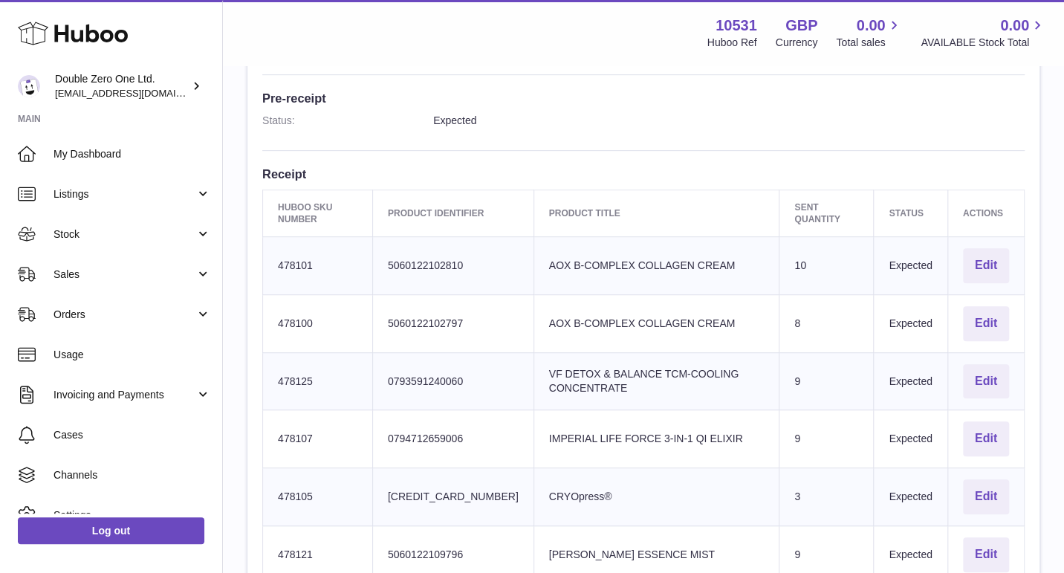
scroll to position [384, 0]
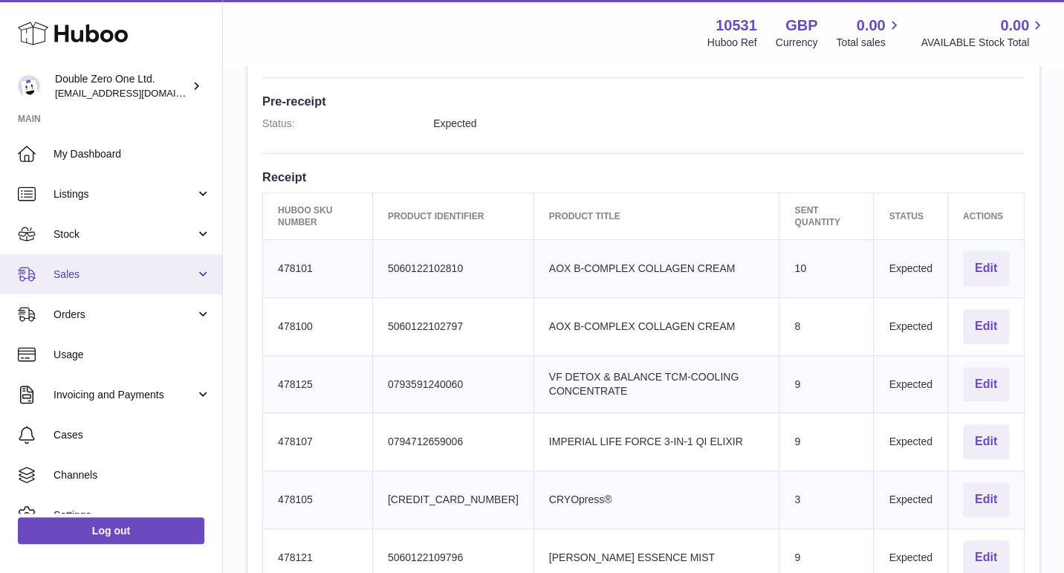
click at [77, 279] on span "Sales" at bounding box center [124, 274] width 142 height 14
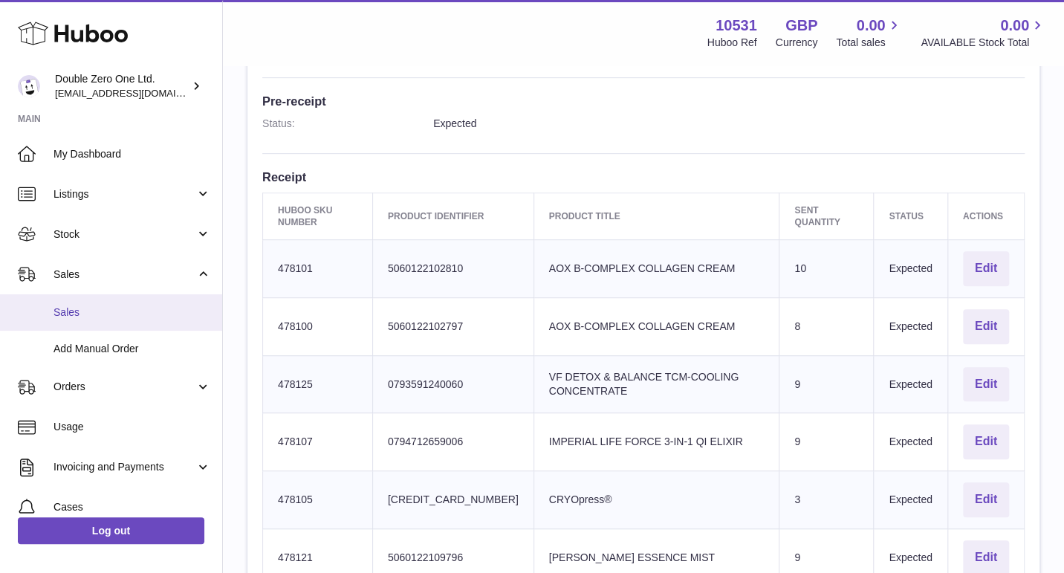
click at [77, 324] on link "Sales" at bounding box center [111, 312] width 222 height 36
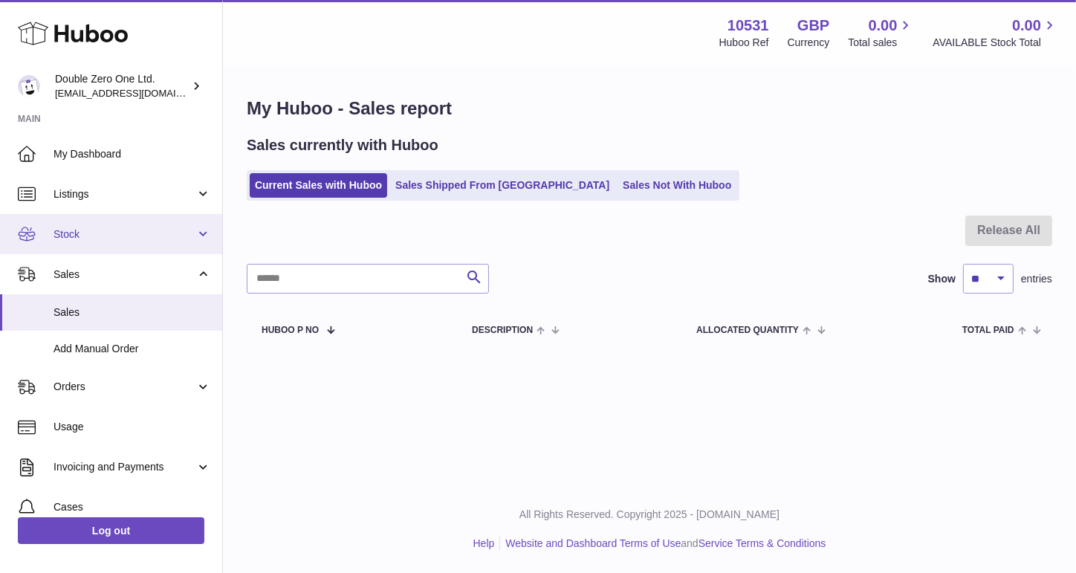
click at [119, 244] on link "Stock" at bounding box center [111, 234] width 222 height 40
